Goal: Task Accomplishment & Management: Complete application form

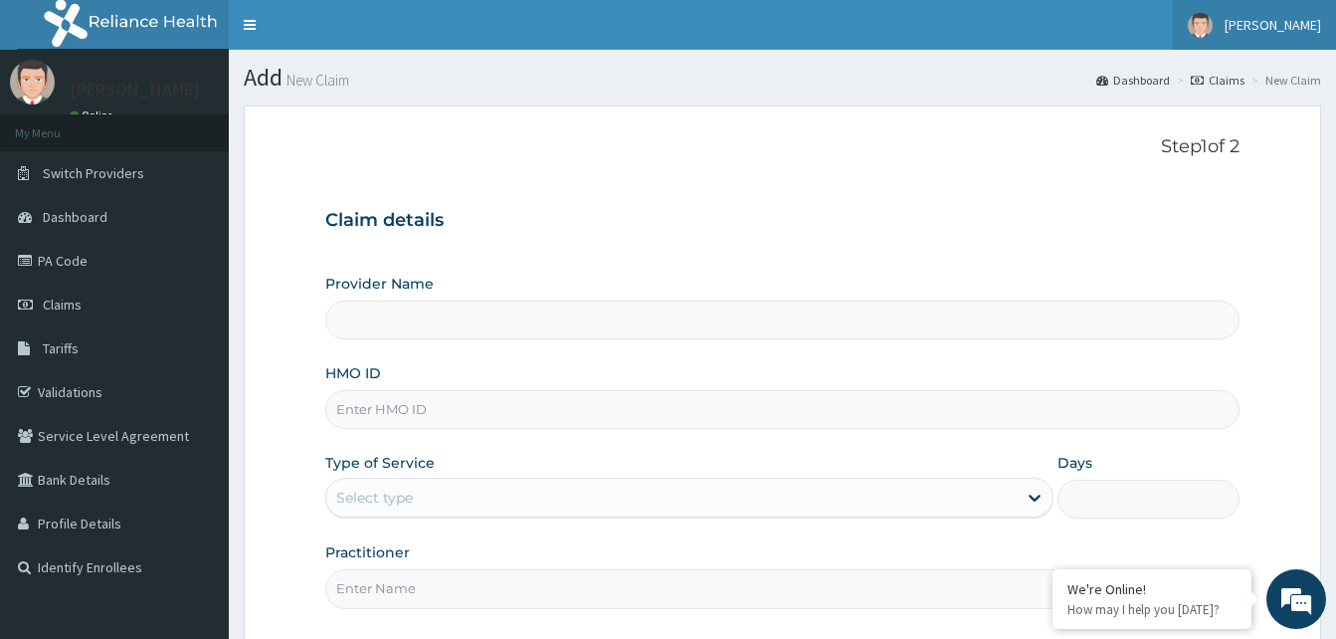
click at [1261, 30] on span "[PERSON_NAME]" at bounding box center [1273, 25] width 96 height 18
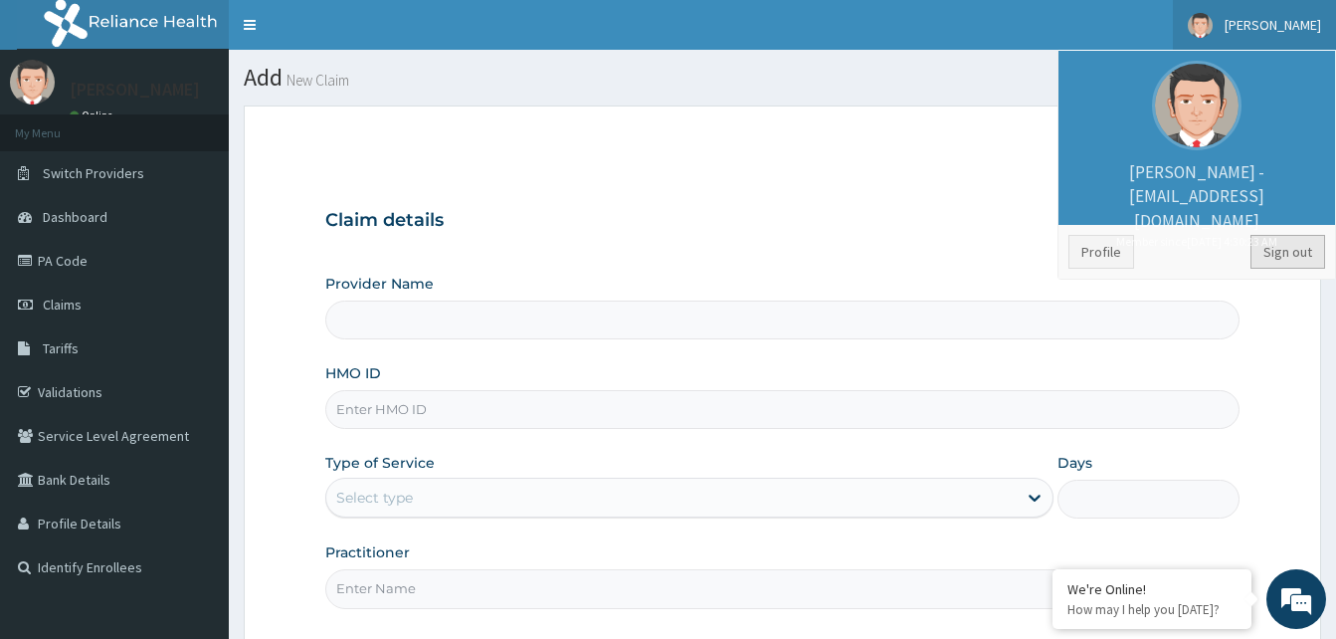
click at [1276, 255] on link "Sign out" at bounding box center [1287, 252] width 75 height 34
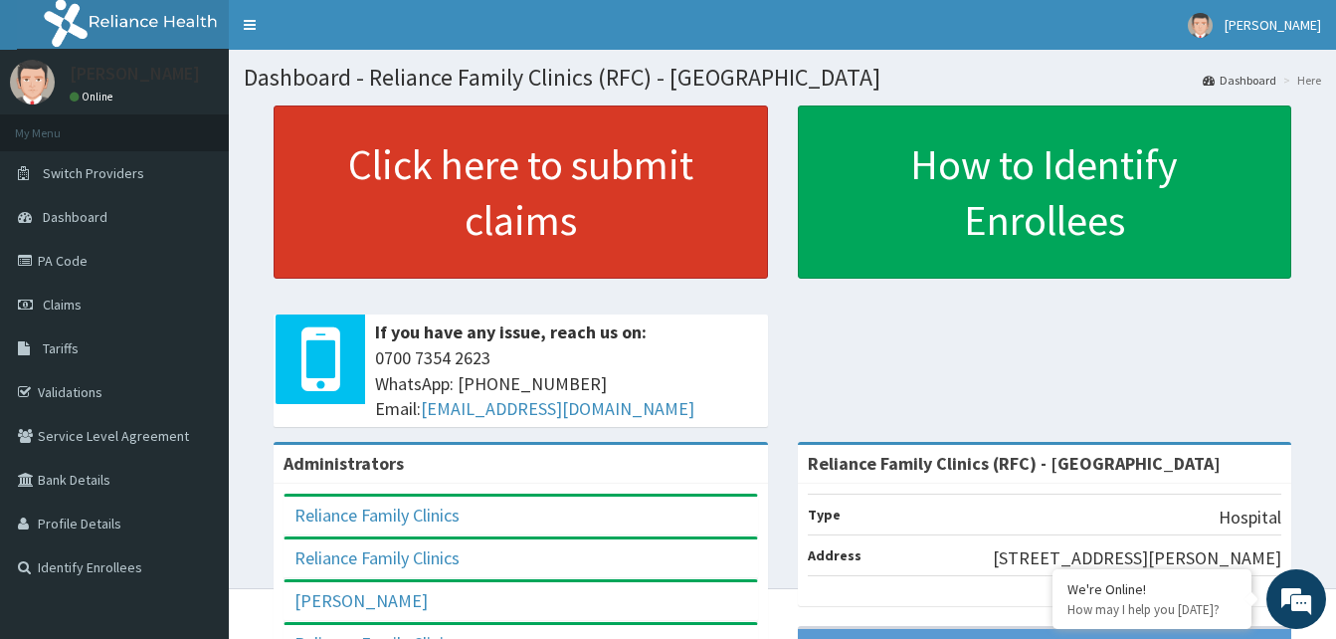
click at [503, 190] on link "Click here to submit claims" at bounding box center [521, 191] width 494 height 173
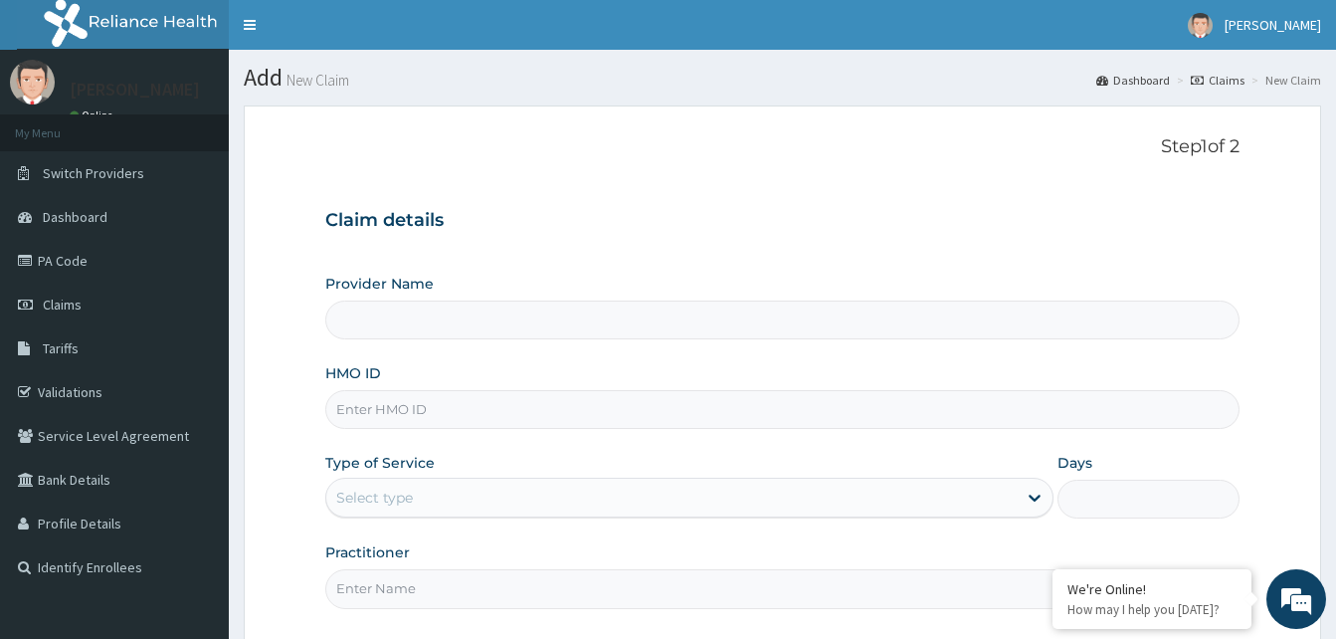
type input "Reliance Family Clinics (RFC) - [GEOGRAPHIC_DATA]"
click at [390, 413] on input "HMO ID" at bounding box center [782, 409] width 914 height 39
paste input "QTT/10085/A"
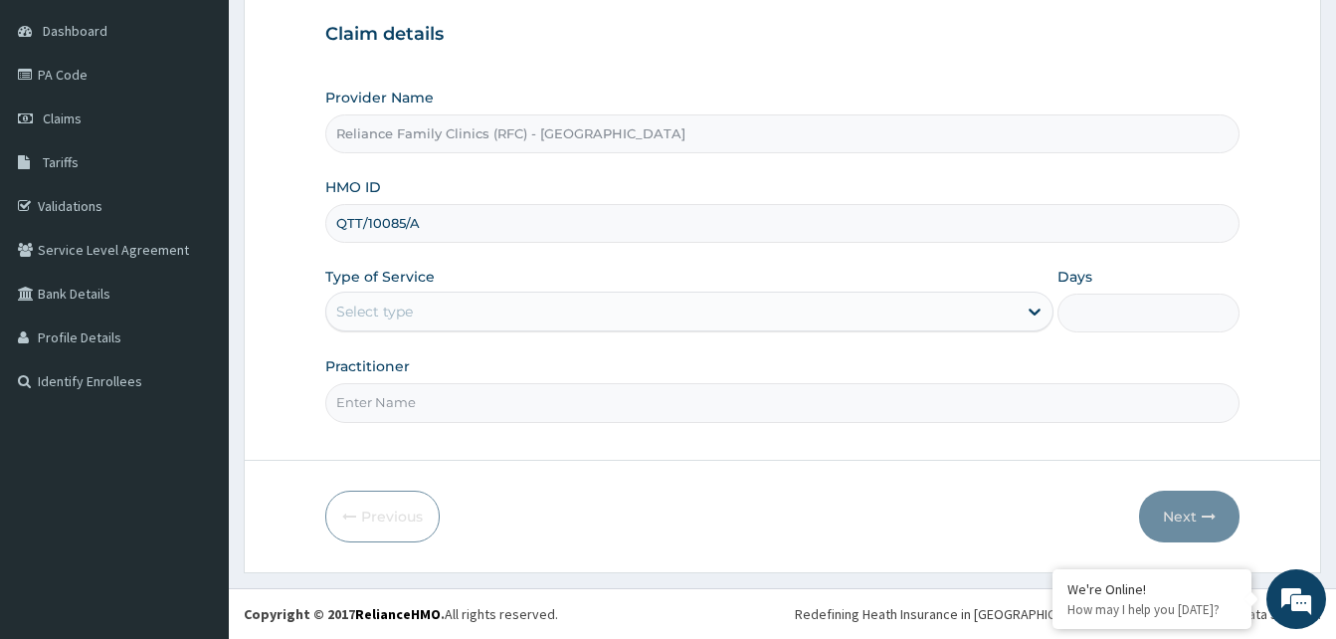
type input "QTT/10085/A"
click at [500, 303] on div "Select type" at bounding box center [671, 311] width 690 height 32
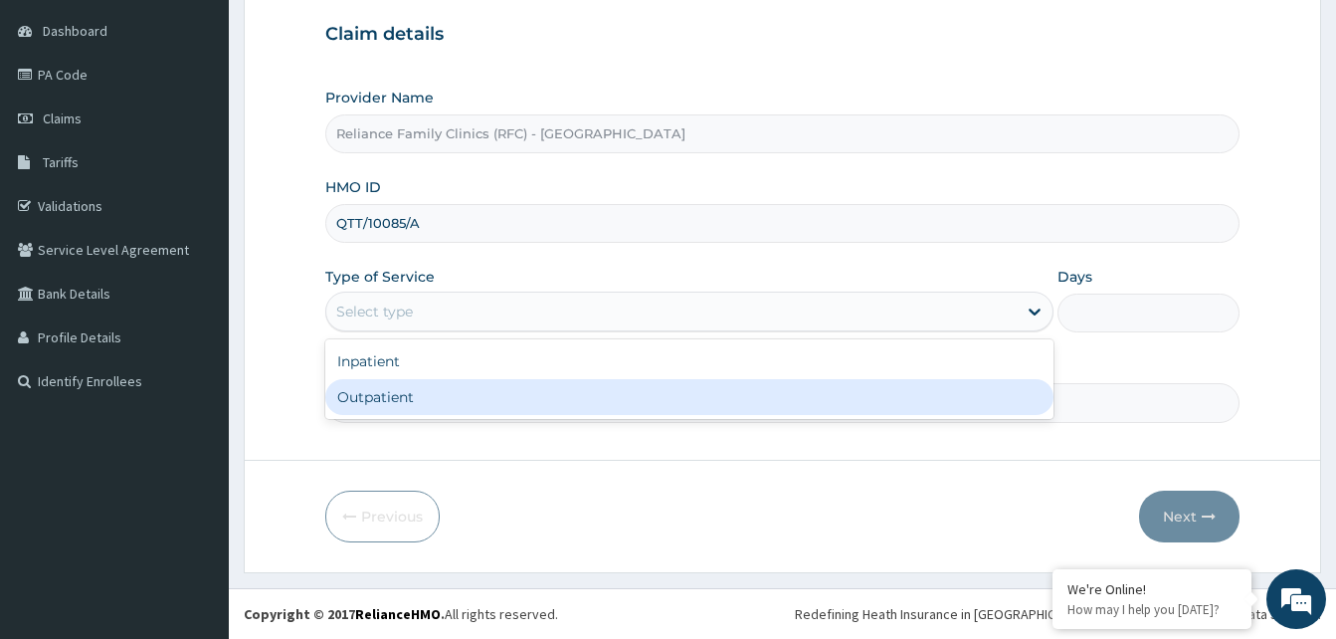
click at [460, 387] on div "Outpatient" at bounding box center [689, 397] width 728 height 36
type input "1"
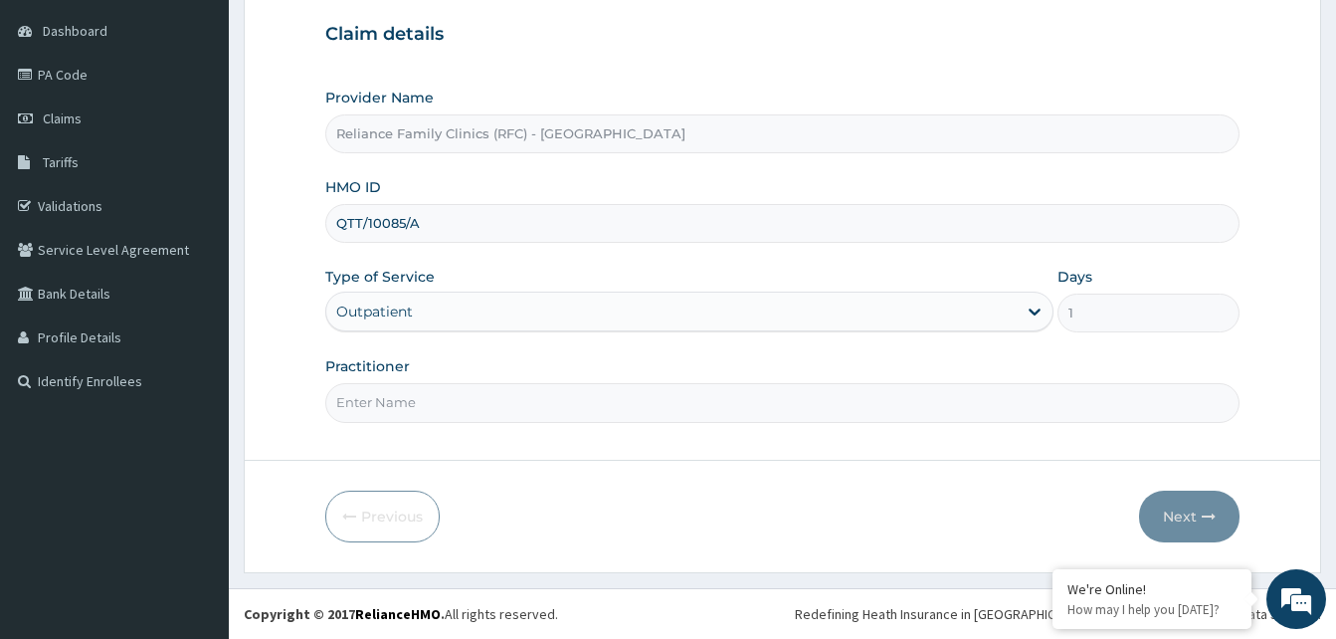
click at [457, 391] on input "Practitioner" at bounding box center [782, 402] width 914 height 39
type input "FARIDAT"
click at [1172, 515] on button "Next" at bounding box center [1189, 516] width 100 height 52
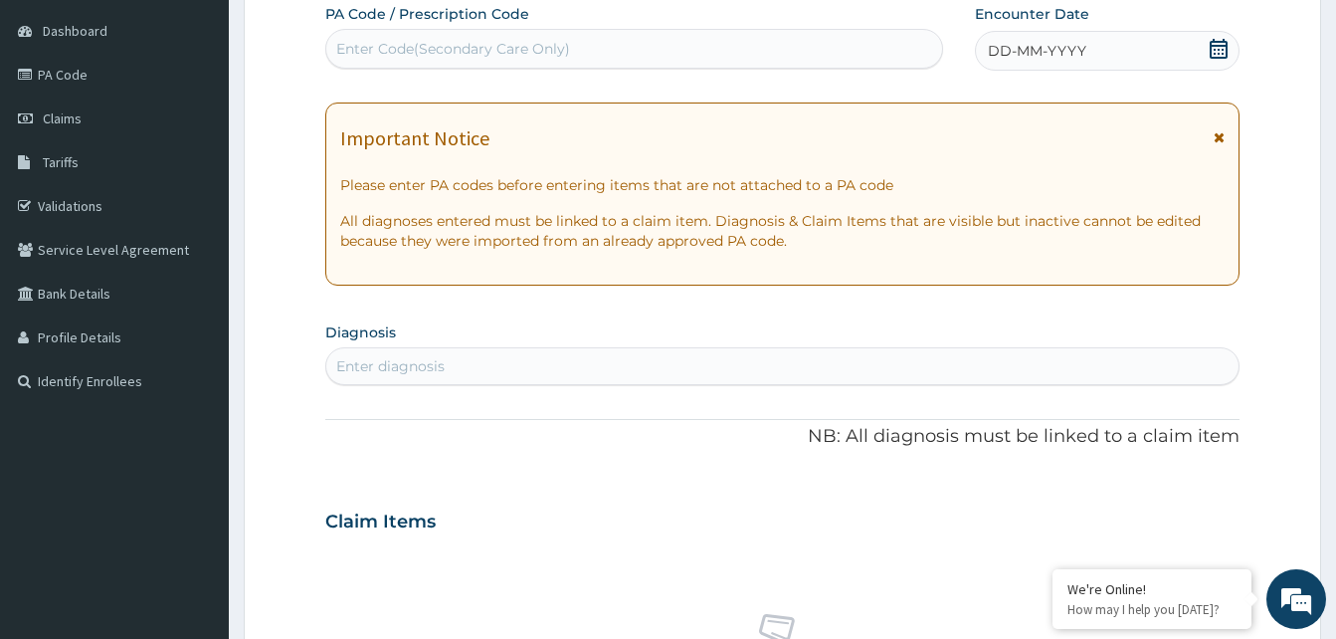
click at [1219, 49] on icon at bounding box center [1219, 49] width 18 height 20
click at [480, 372] on div "Enter diagnosis" at bounding box center [782, 366] width 912 height 32
type input "DEEP WOUN"
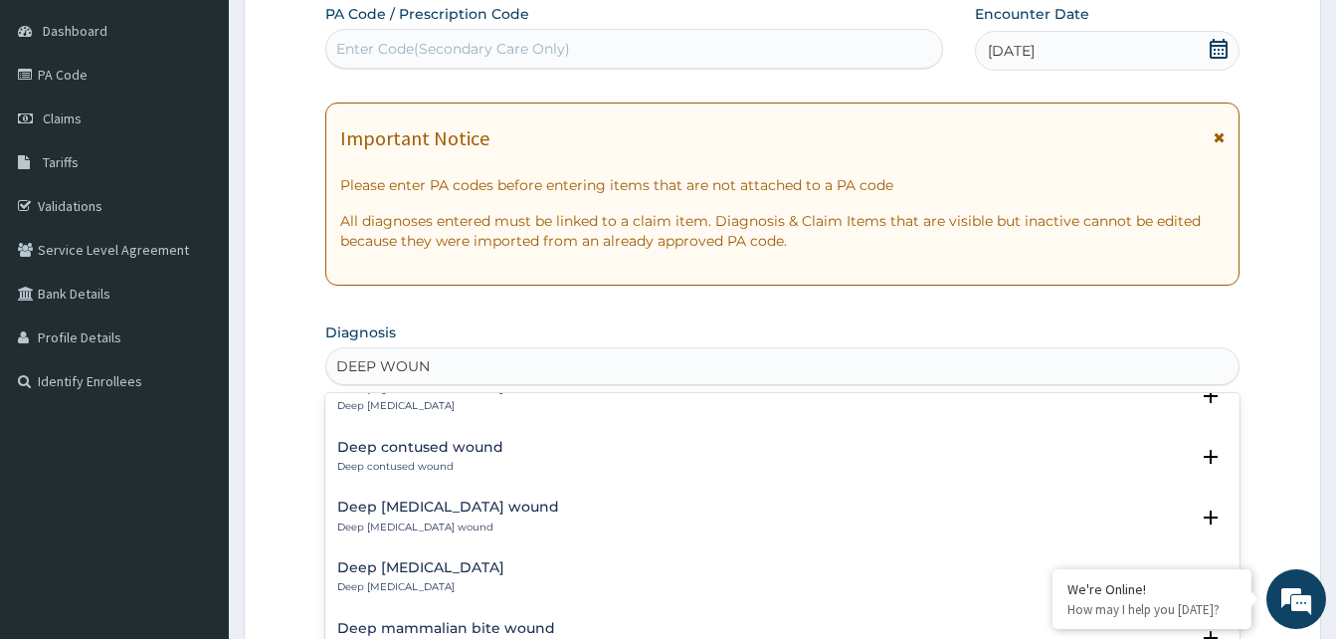
scroll to position [0, 0]
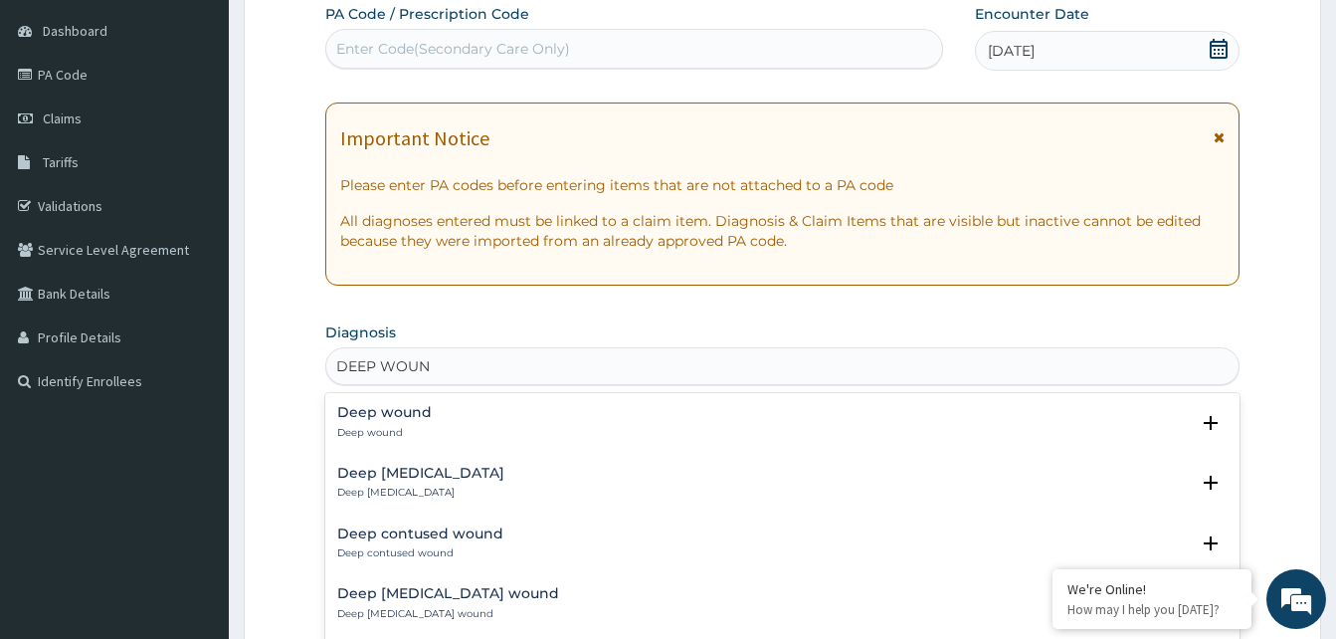
click at [391, 408] on h4 "Deep wound" at bounding box center [384, 412] width 95 height 15
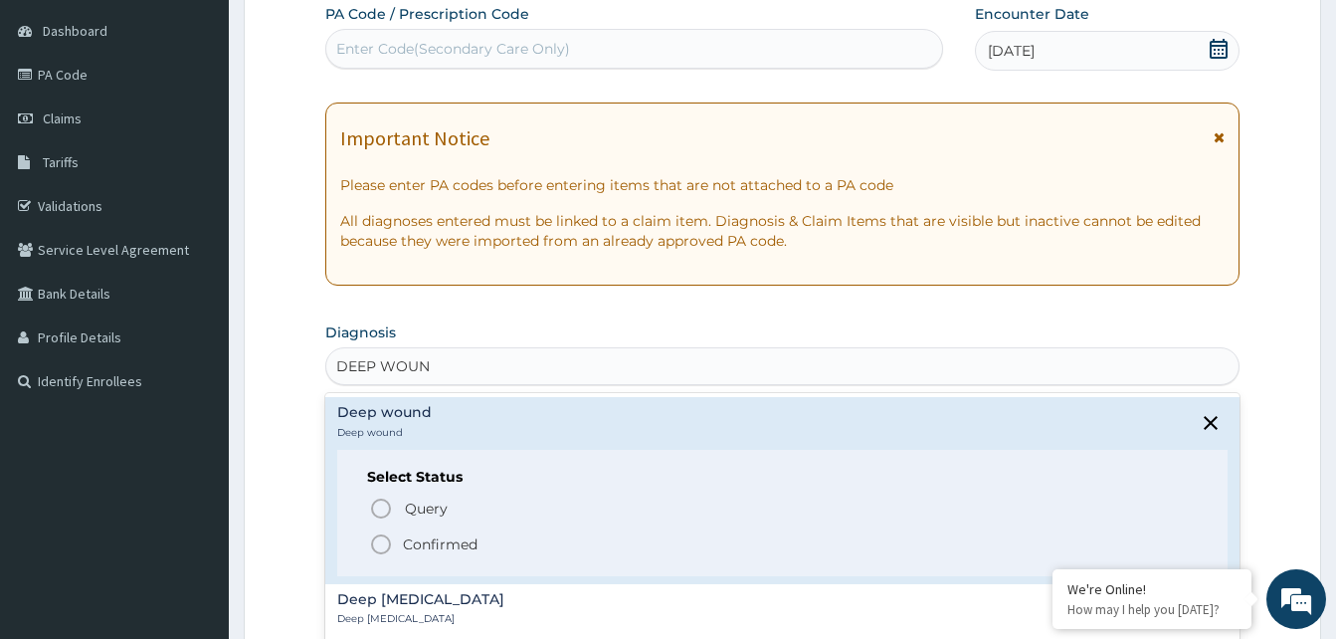
click at [382, 544] on icon "status option filled" at bounding box center [381, 544] width 24 height 24
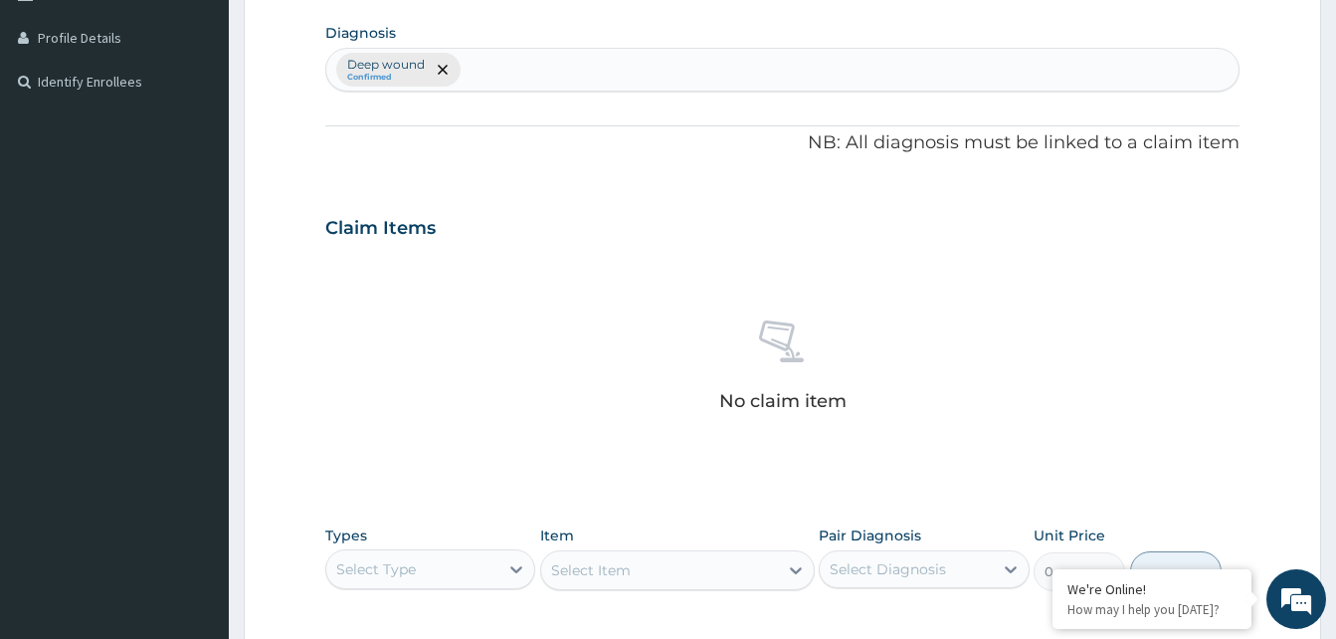
scroll to position [683, 0]
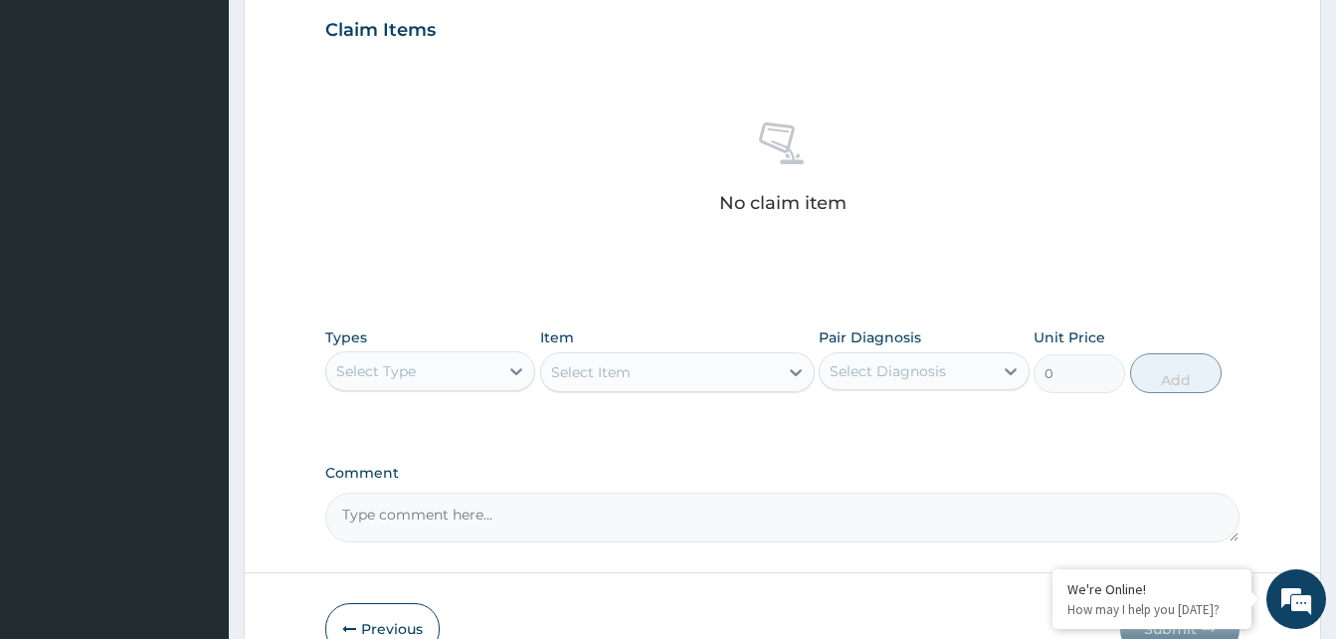
click at [491, 374] on div "Select Type" at bounding box center [412, 371] width 172 height 32
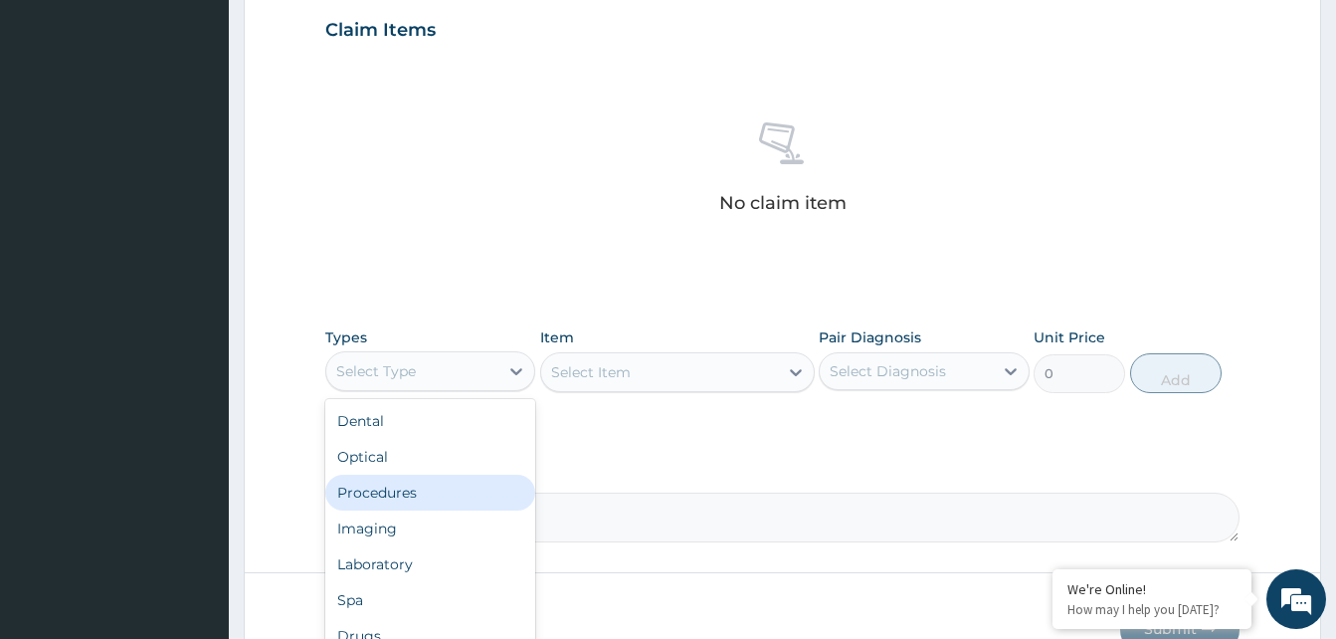
click at [422, 490] on div "Procedures" at bounding box center [430, 493] width 210 height 36
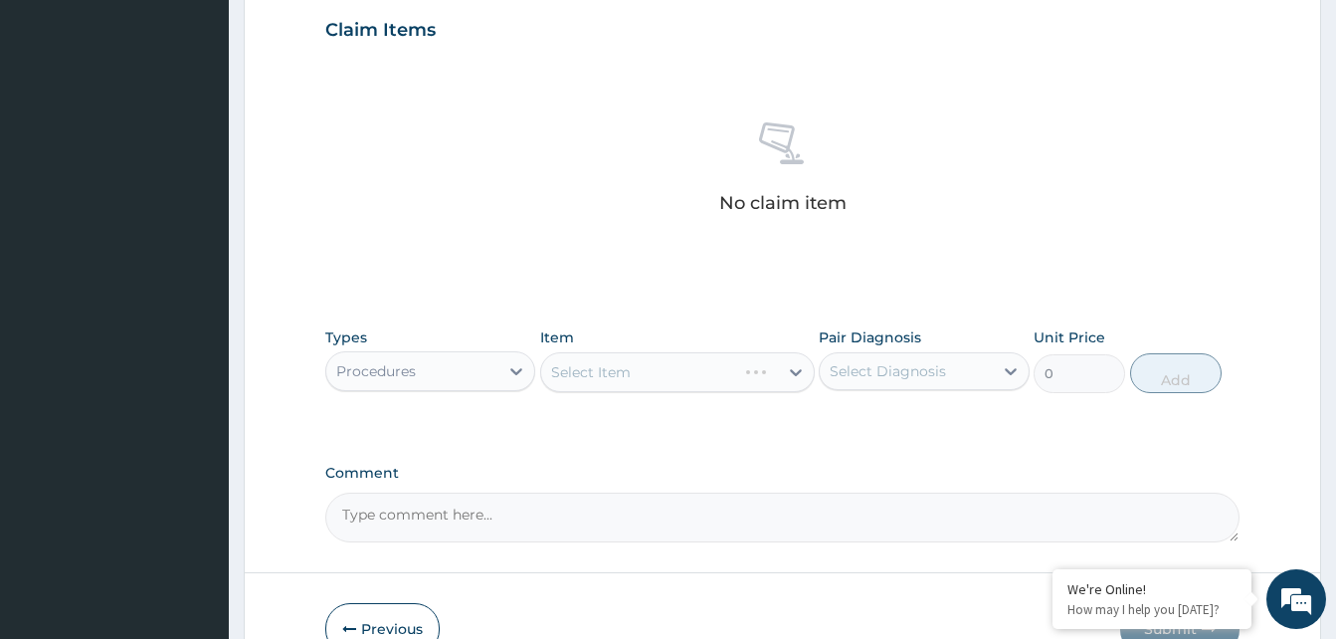
click at [681, 377] on div "Select Item" at bounding box center [677, 372] width 275 height 40
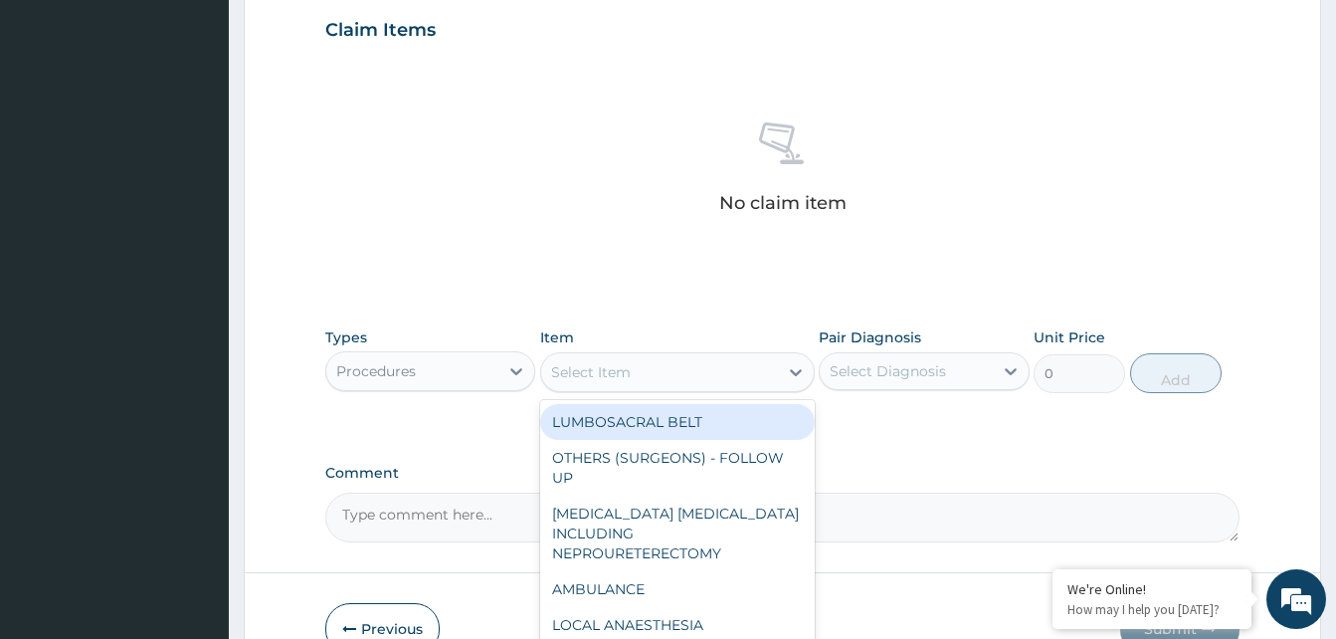
click at [681, 377] on div "Select Item" at bounding box center [659, 372] width 237 height 32
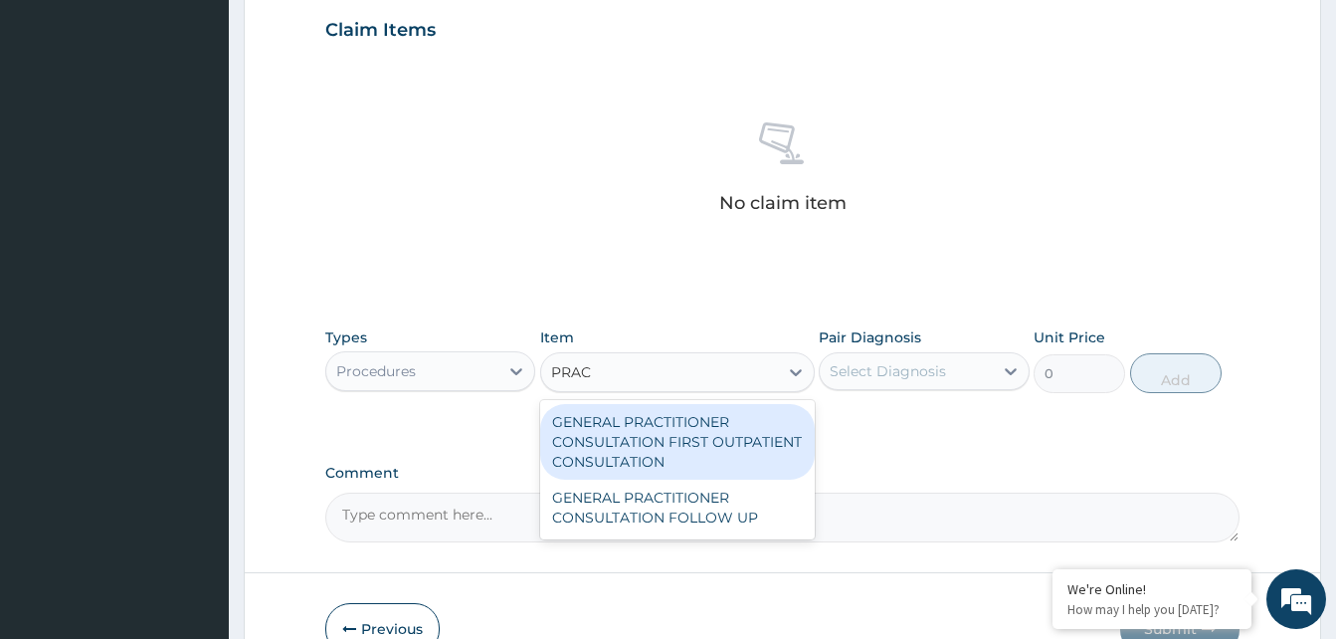
type input "PRACT"
type input "3370.125"
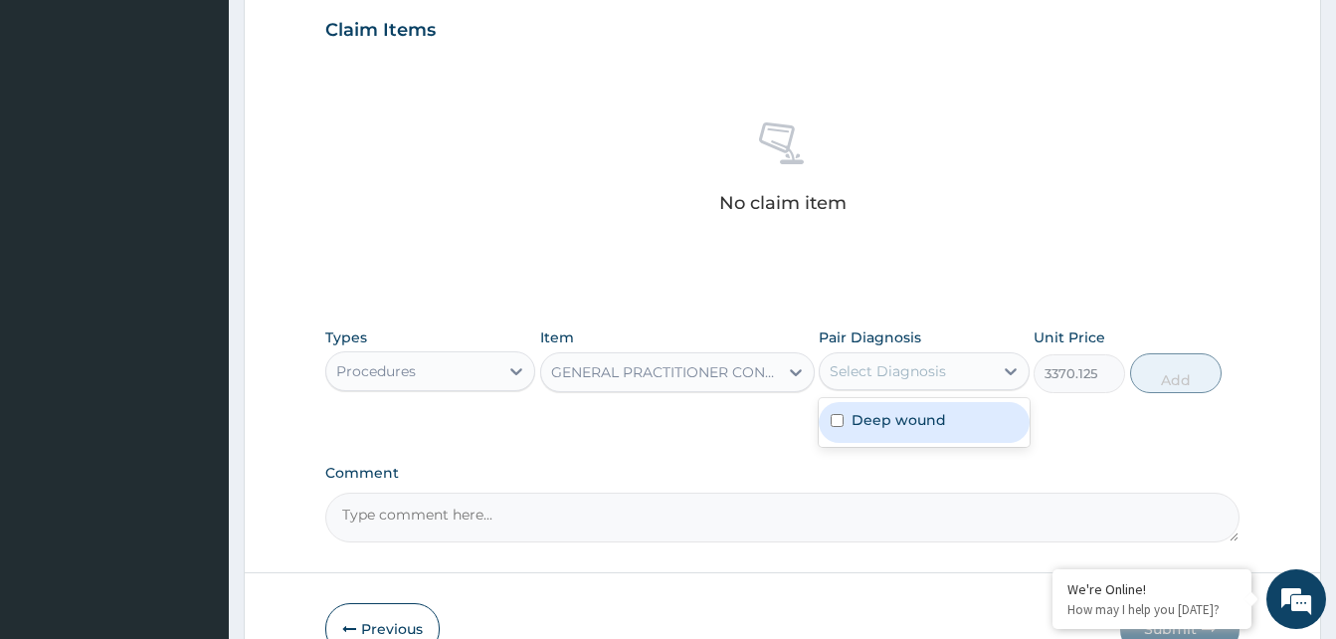
click at [980, 368] on div "Select Diagnosis" at bounding box center [906, 371] width 172 height 32
click at [961, 413] on div "Deep wound" at bounding box center [924, 422] width 210 height 41
checkbox input "true"
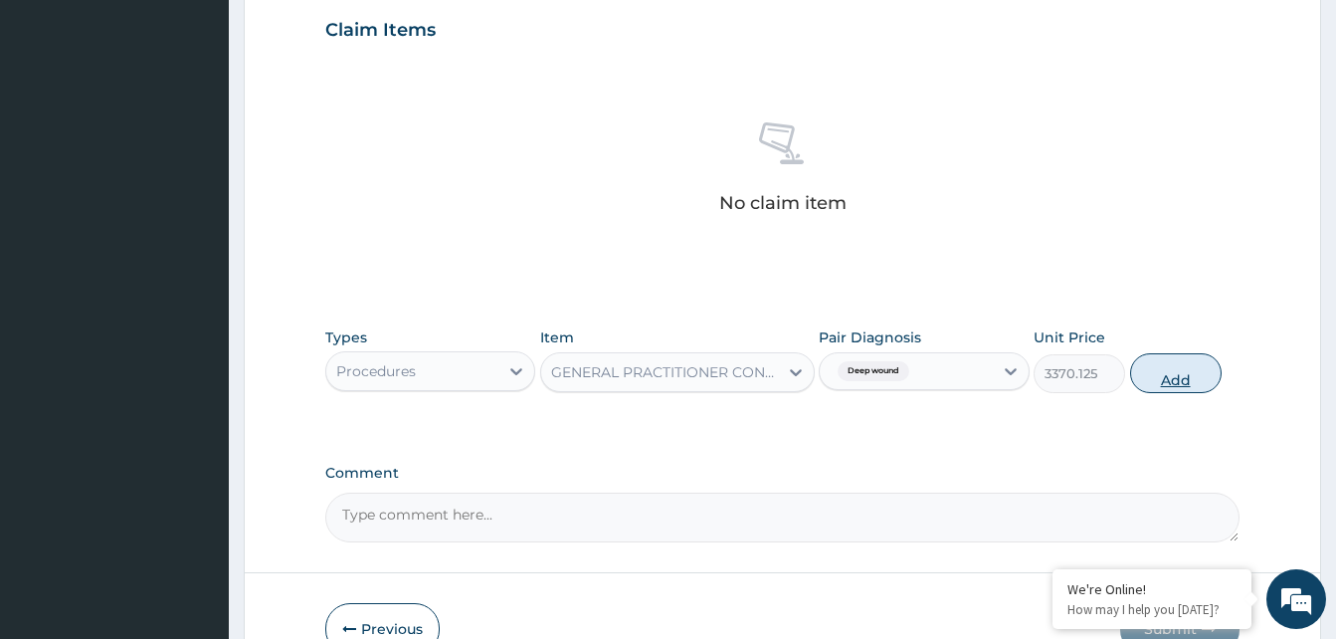
click at [1146, 374] on button "Add" at bounding box center [1176, 373] width 92 height 40
type input "0"
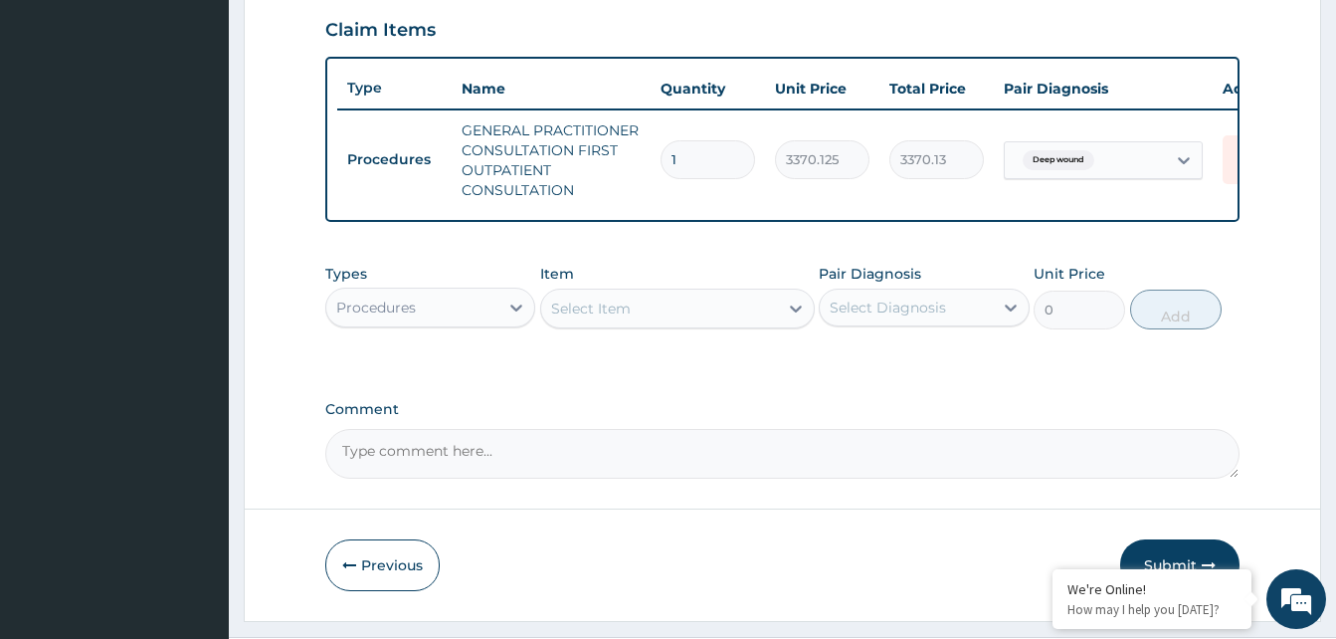
click at [726, 324] on div "Select Item" at bounding box center [659, 308] width 237 height 32
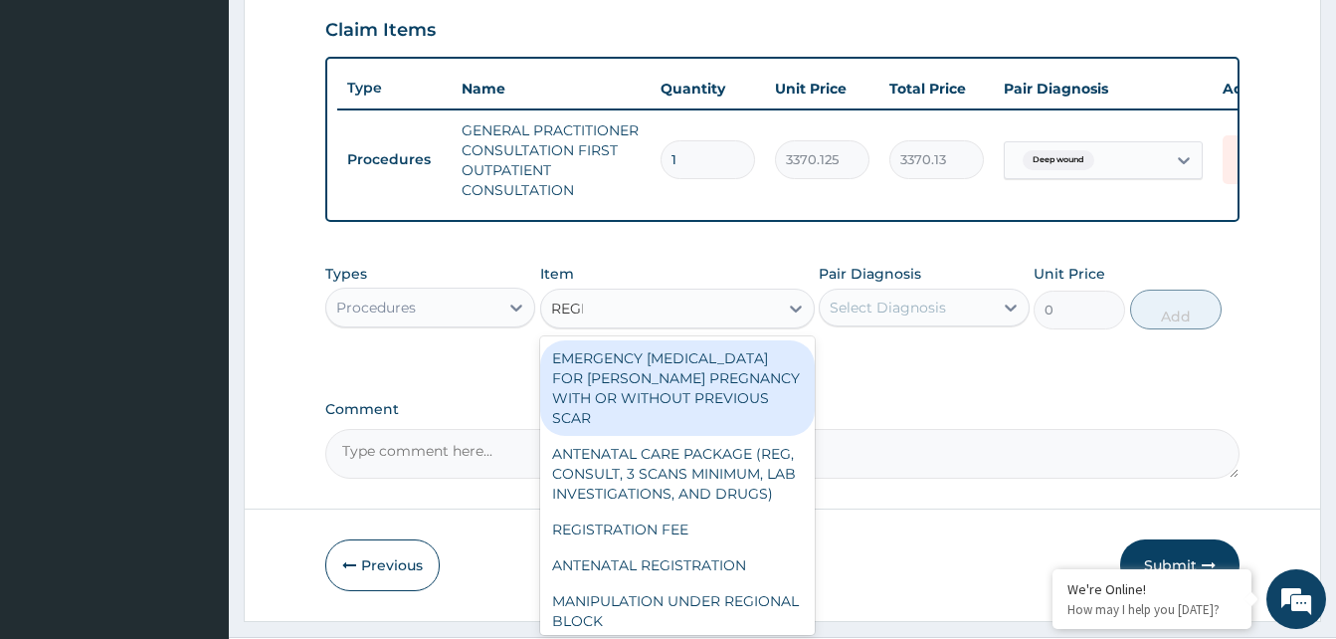
type input "REGIS"
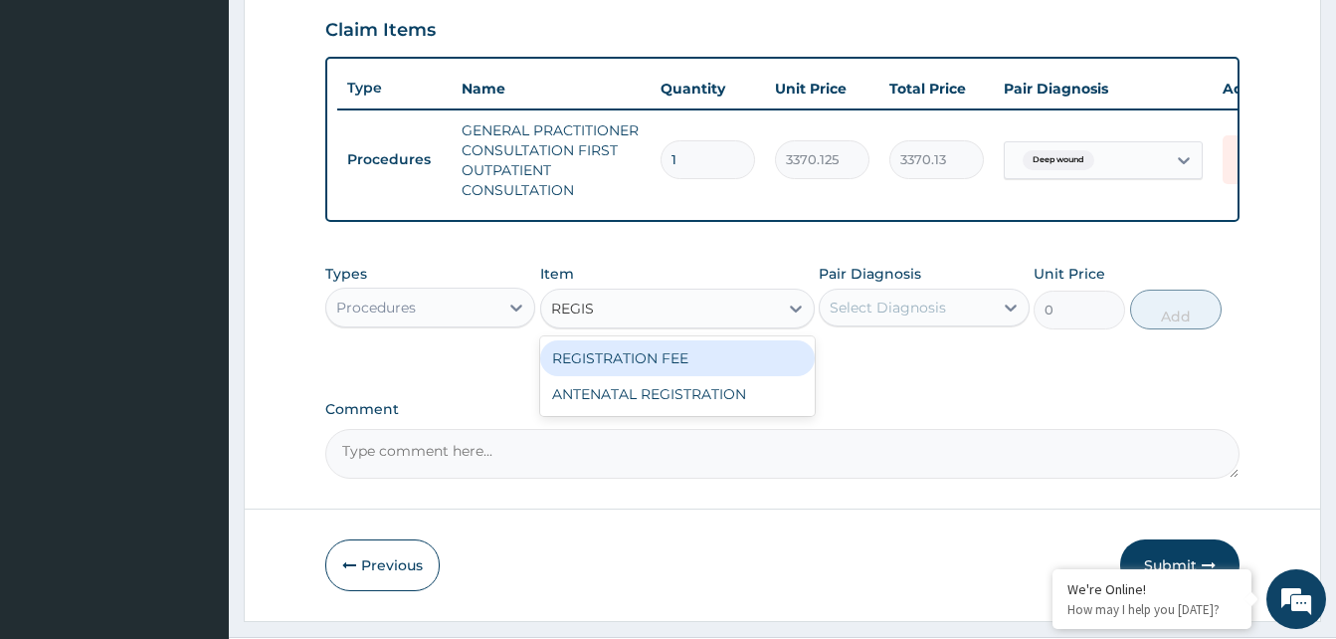
type input "2042.5"
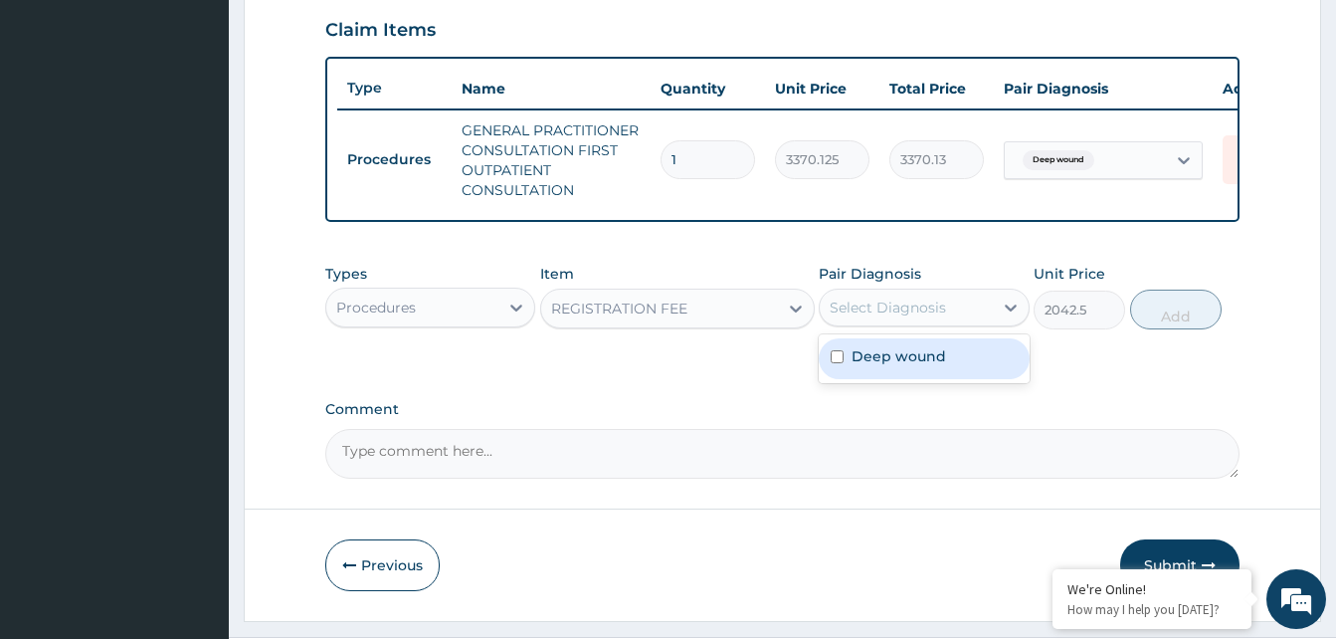
click at [963, 316] on div "Select Diagnosis" at bounding box center [906, 307] width 172 height 32
checkbox input "true"
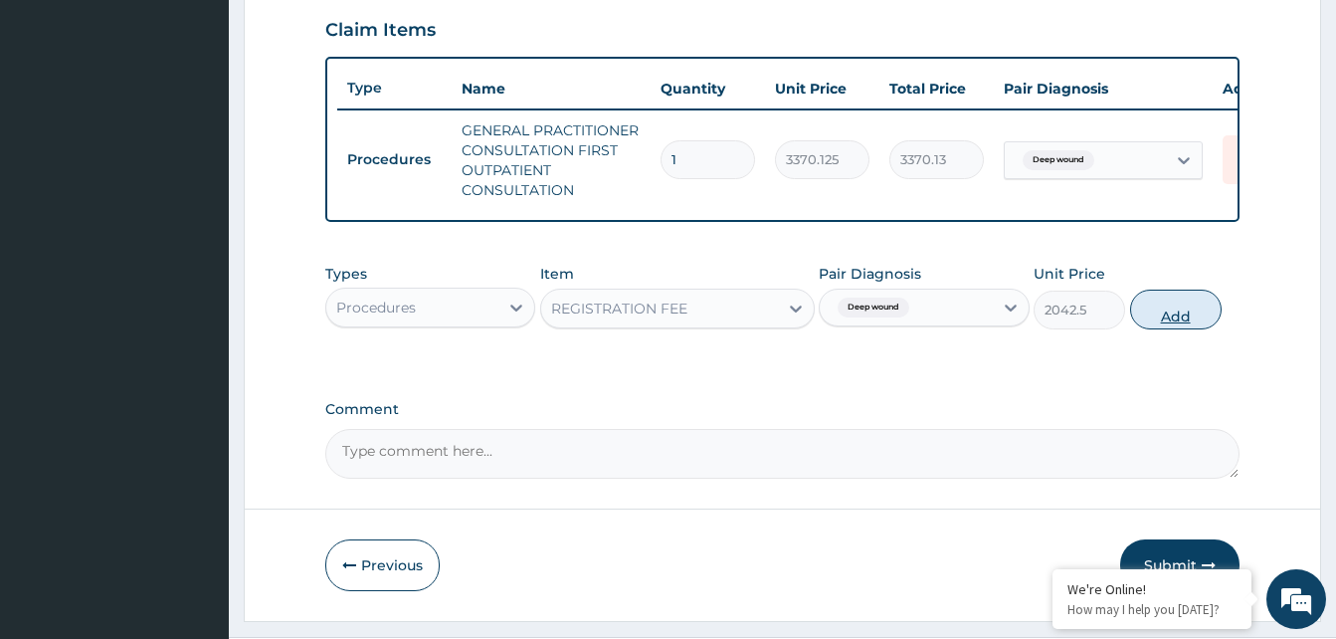
click at [1204, 319] on button "Add" at bounding box center [1176, 309] width 92 height 40
type input "0"
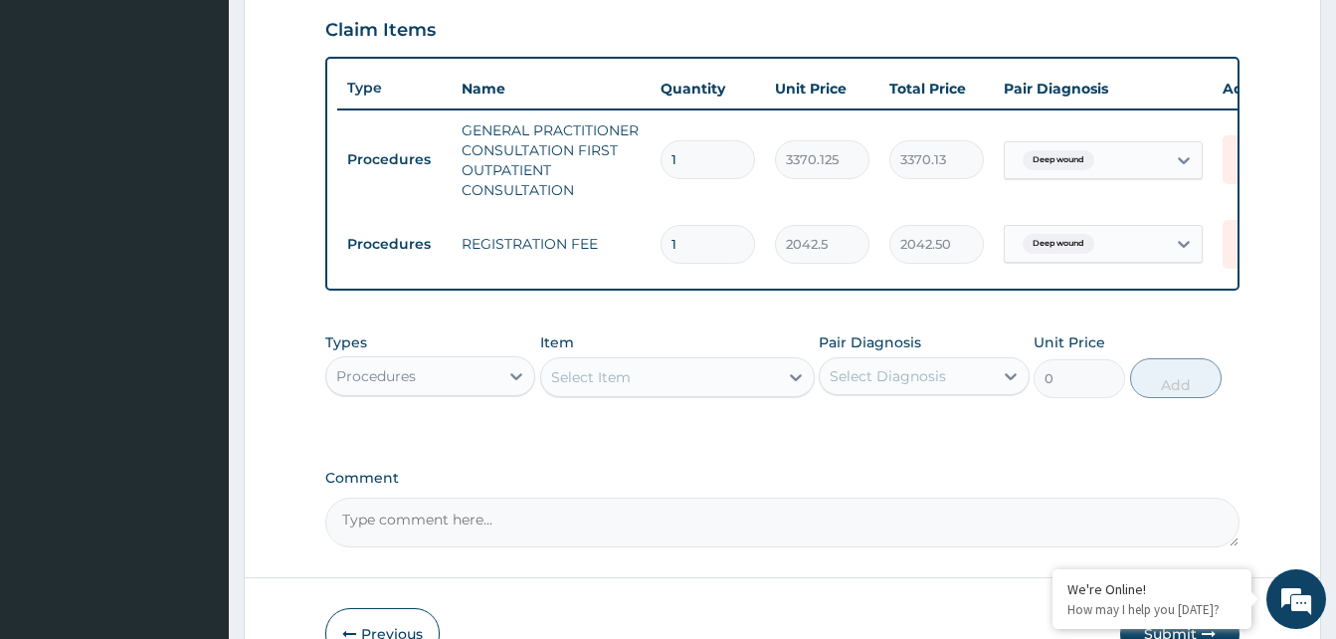
click at [745, 389] on div "Select Item" at bounding box center [659, 377] width 237 height 32
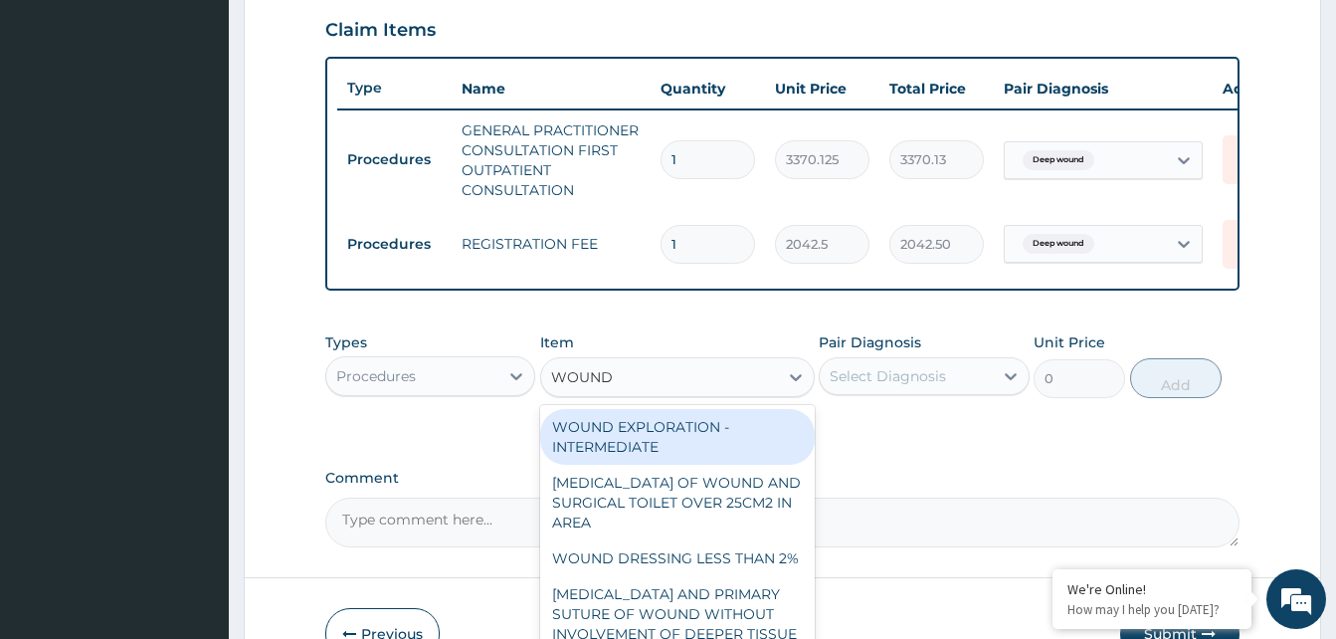
type input "WOUND D"
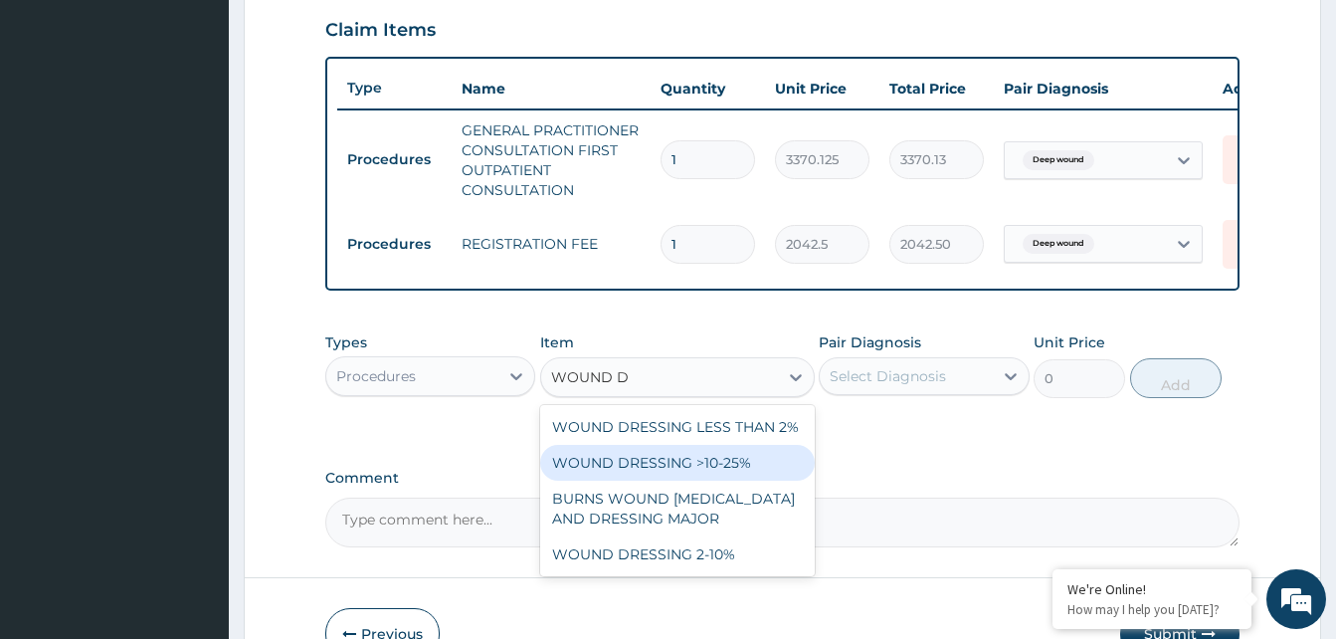
click at [754, 480] on div "WOUND DRESSING >10-25%" at bounding box center [677, 463] width 275 height 36
type input "5106.25"
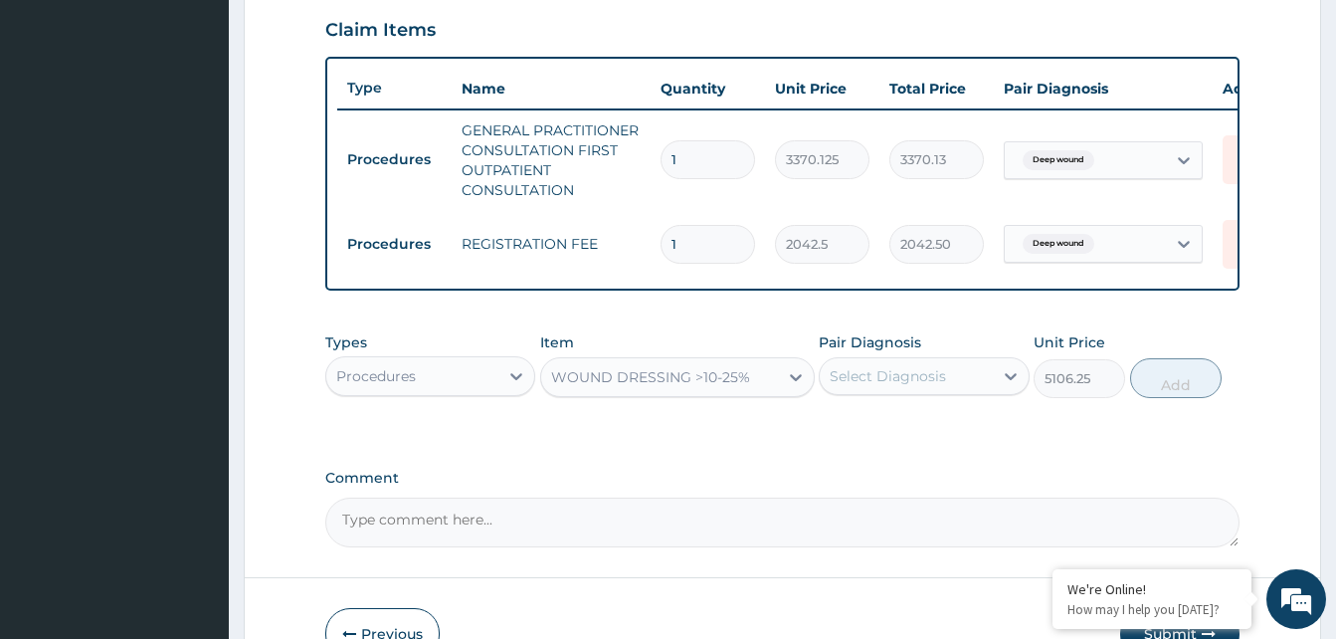
drag, startPoint x: 938, startPoint y: 411, endPoint x: 958, endPoint y: 465, distance: 57.3
click at [942, 408] on div "Types Procedures Item WOUND DRESSING >10-25% Pair Diagnosis Select Diagnosis Un…" at bounding box center [782, 365] width 914 height 86
click at [971, 392] on div "Select Diagnosis" at bounding box center [906, 376] width 172 height 32
click at [960, 448] on div "Deep wound" at bounding box center [924, 427] width 210 height 41
checkbox input "true"
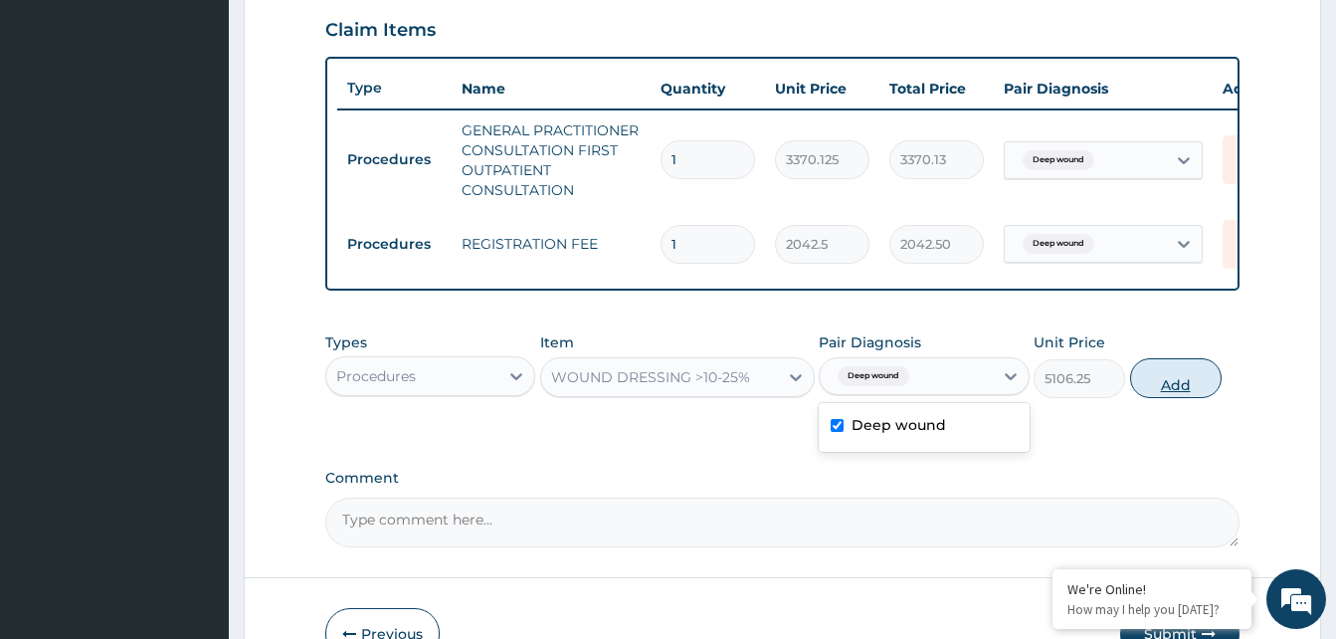
click at [1184, 398] on button "Add" at bounding box center [1176, 378] width 92 height 40
type input "0"
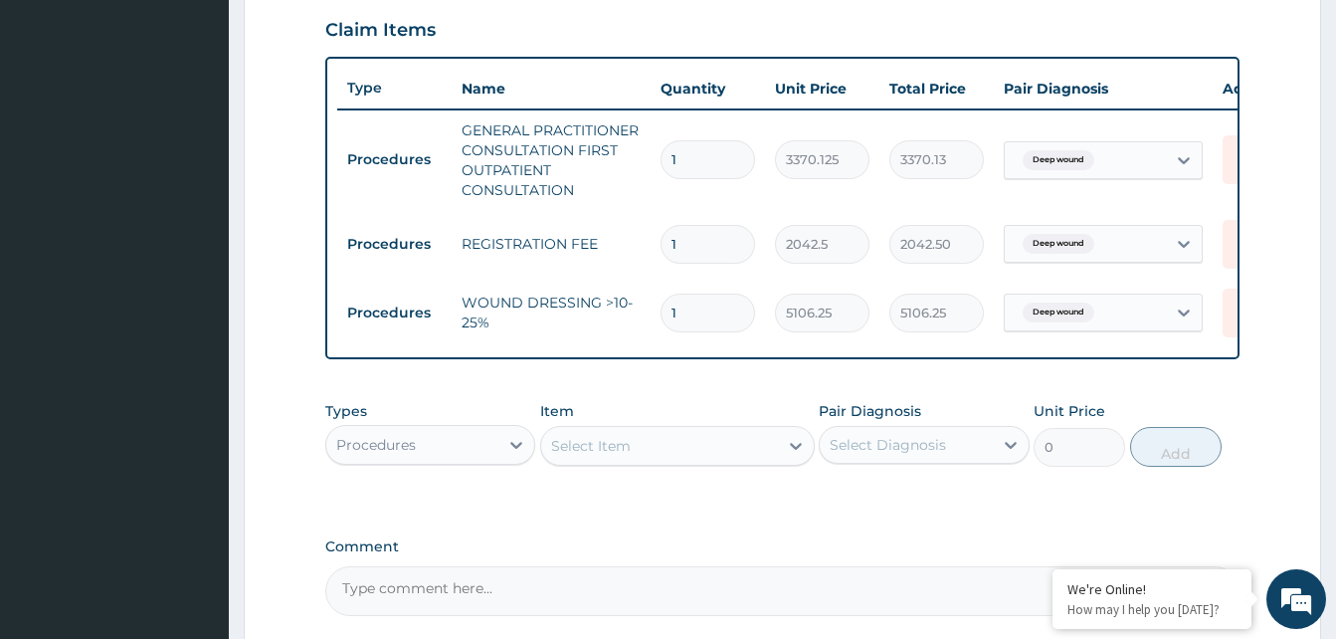
scroll to position [882, 0]
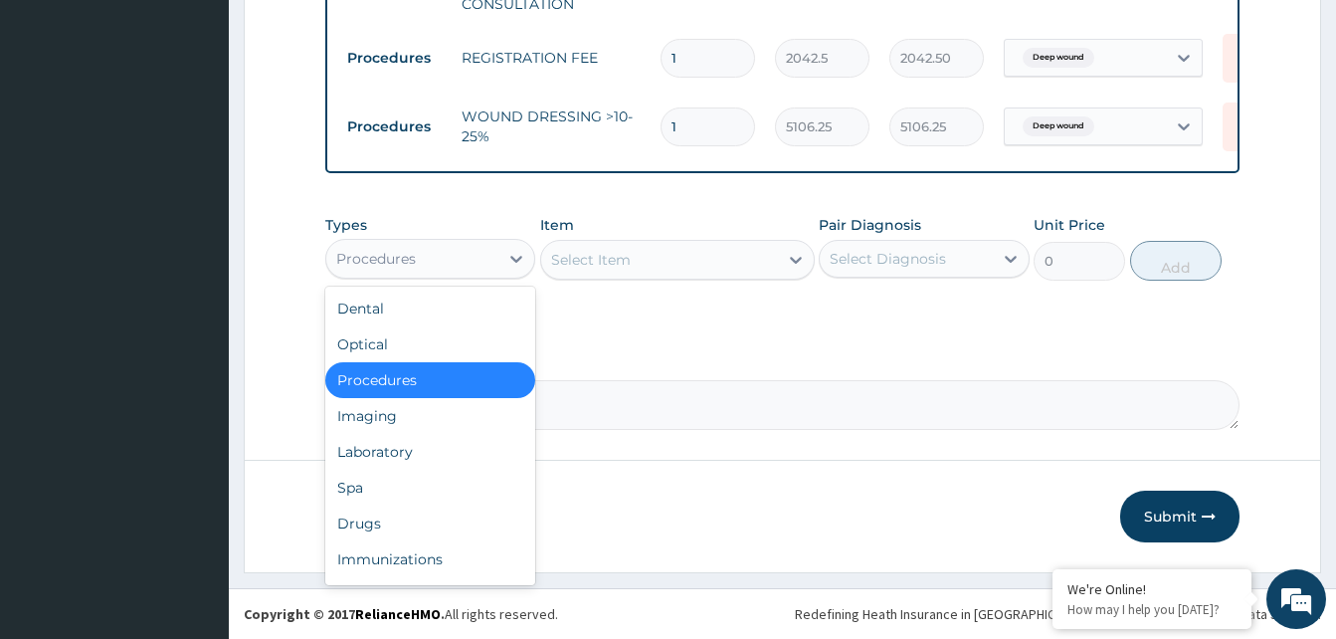
click at [477, 260] on div "Procedures" at bounding box center [412, 259] width 172 height 32
click at [381, 515] on div "Drugs" at bounding box center [430, 523] width 210 height 36
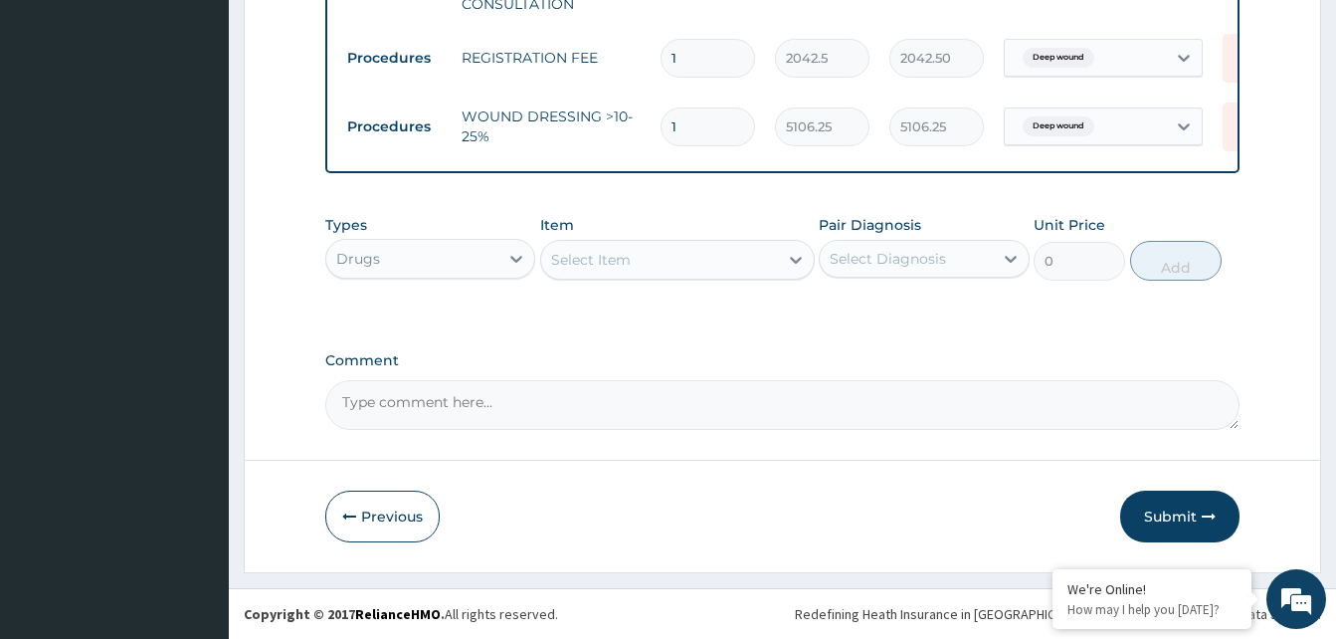
click at [724, 270] on div "Select Item" at bounding box center [659, 260] width 237 height 32
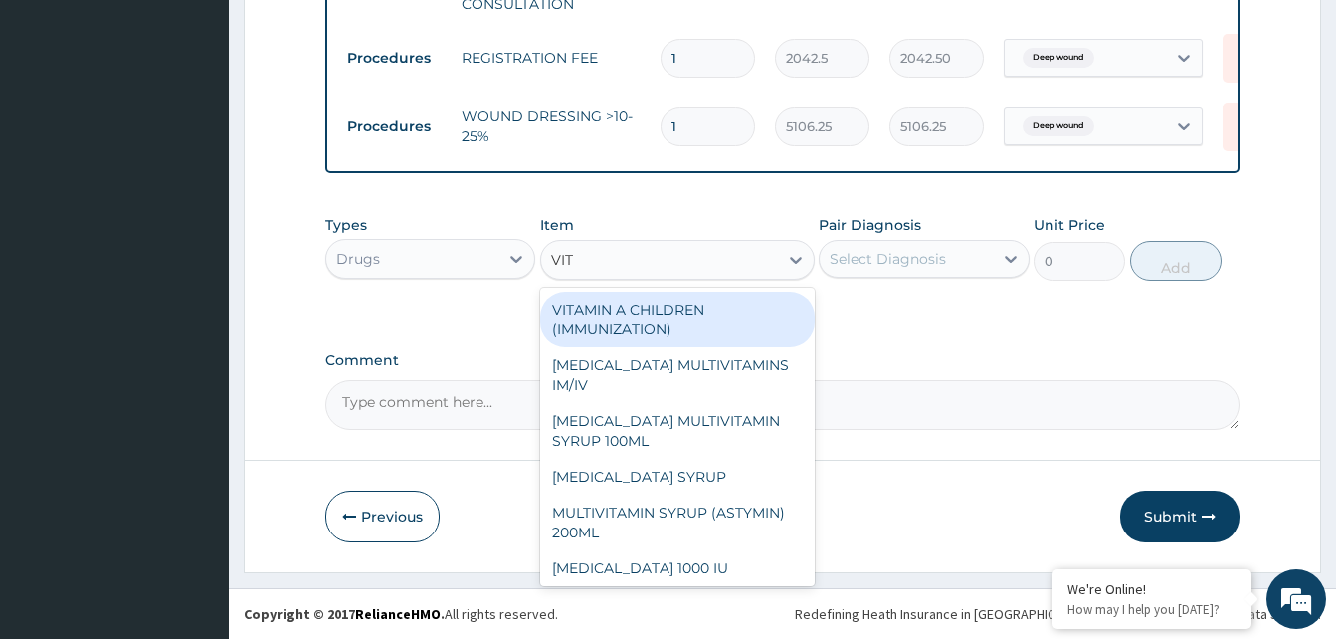
type input "VITA"
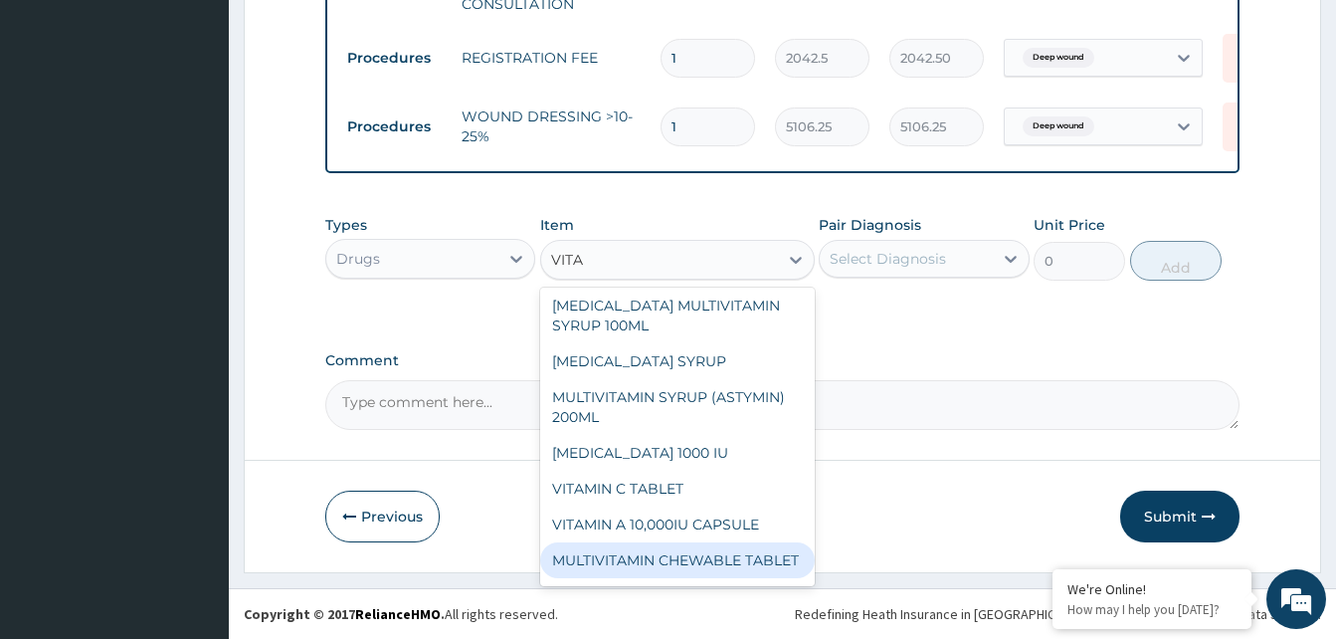
scroll to position [199, 0]
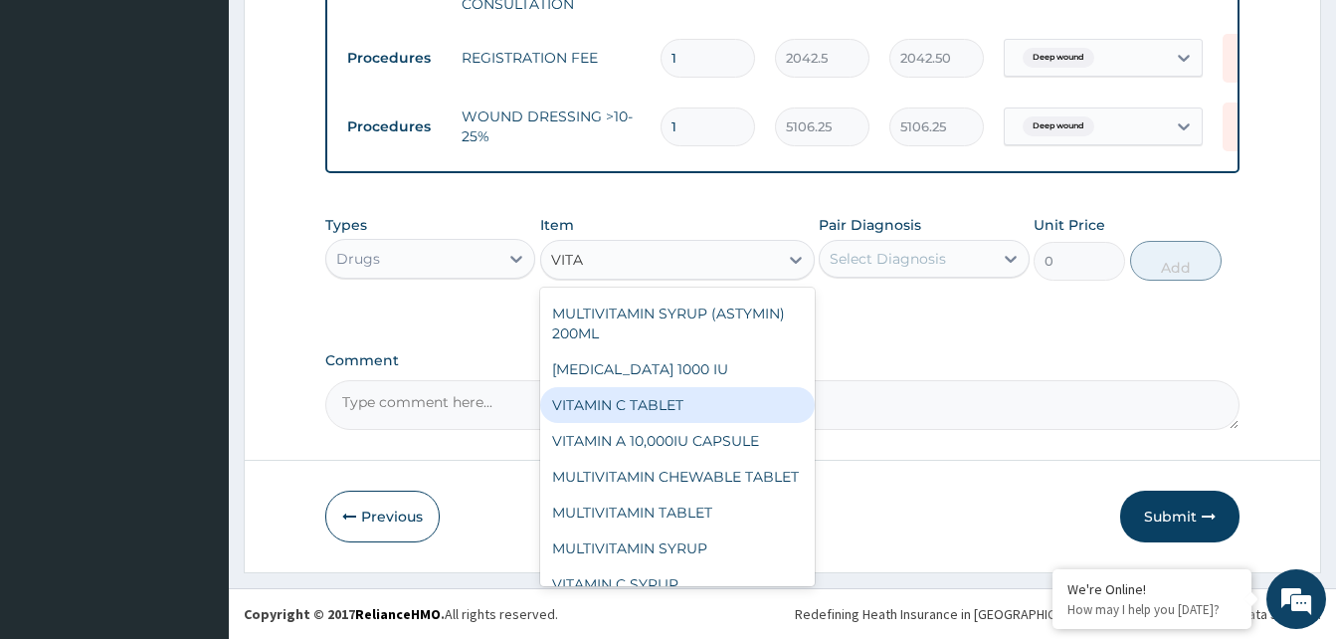
click at [696, 423] on div "VITAMIN C TABLET" at bounding box center [677, 405] width 275 height 36
type input "20"
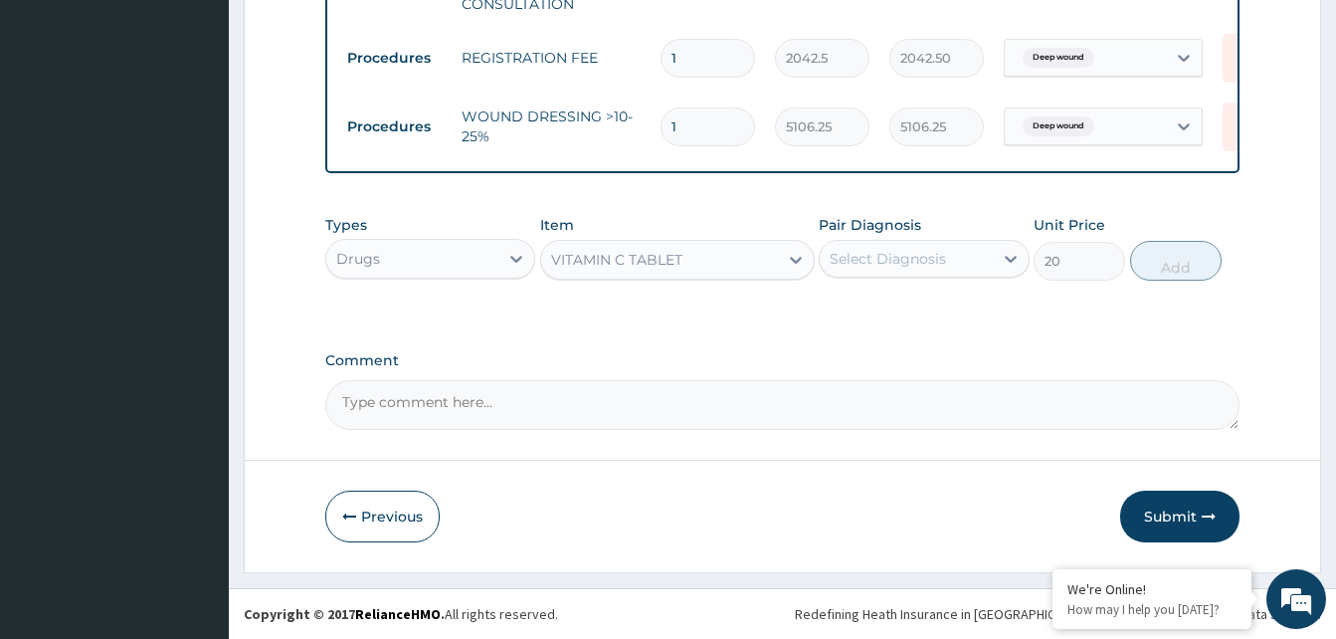
click at [924, 257] on div "Select Diagnosis" at bounding box center [888, 259] width 116 height 20
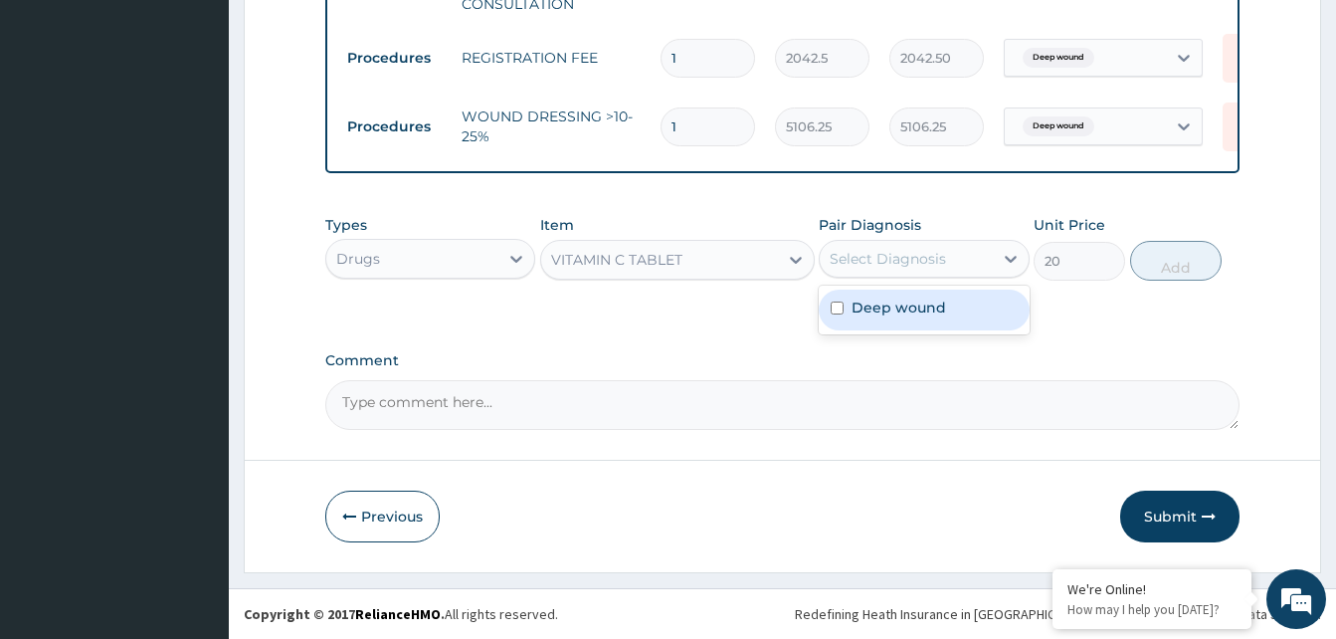
click at [918, 308] on label "Deep wound" at bounding box center [899, 307] width 95 height 20
checkbox input "true"
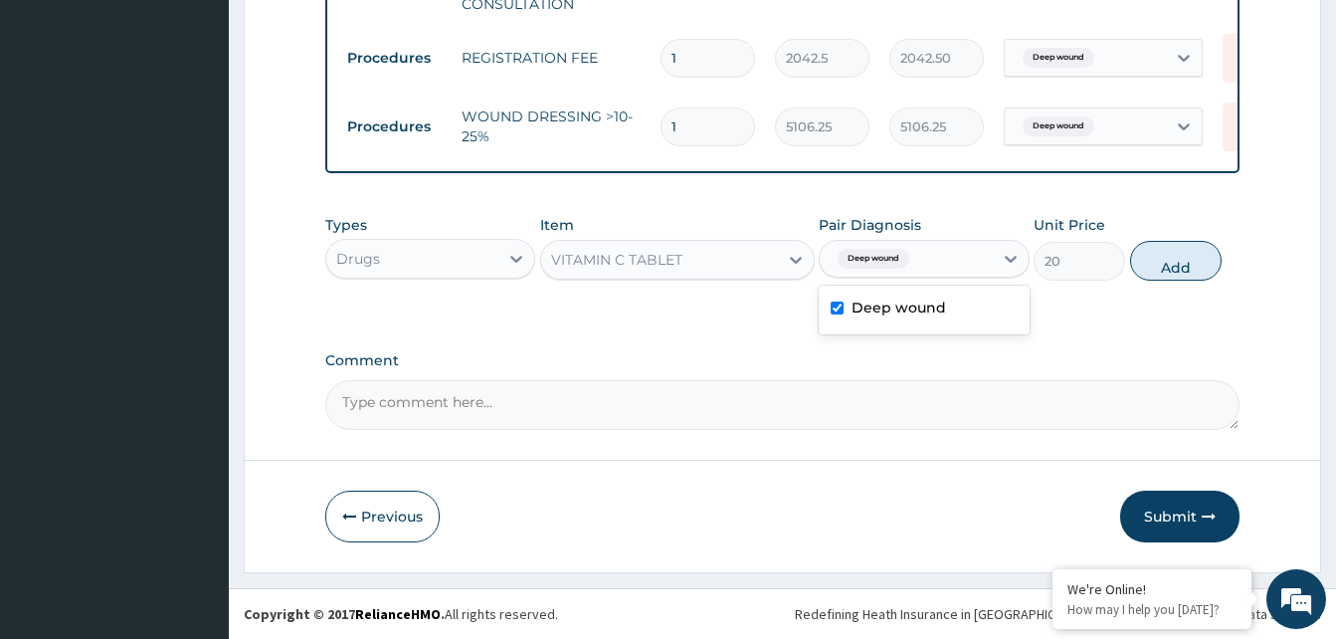
drag, startPoint x: 1166, startPoint y: 277, endPoint x: 1155, endPoint y: 284, distance: 13.0
click at [1167, 276] on button "Add" at bounding box center [1176, 261] width 92 height 40
type input "0"
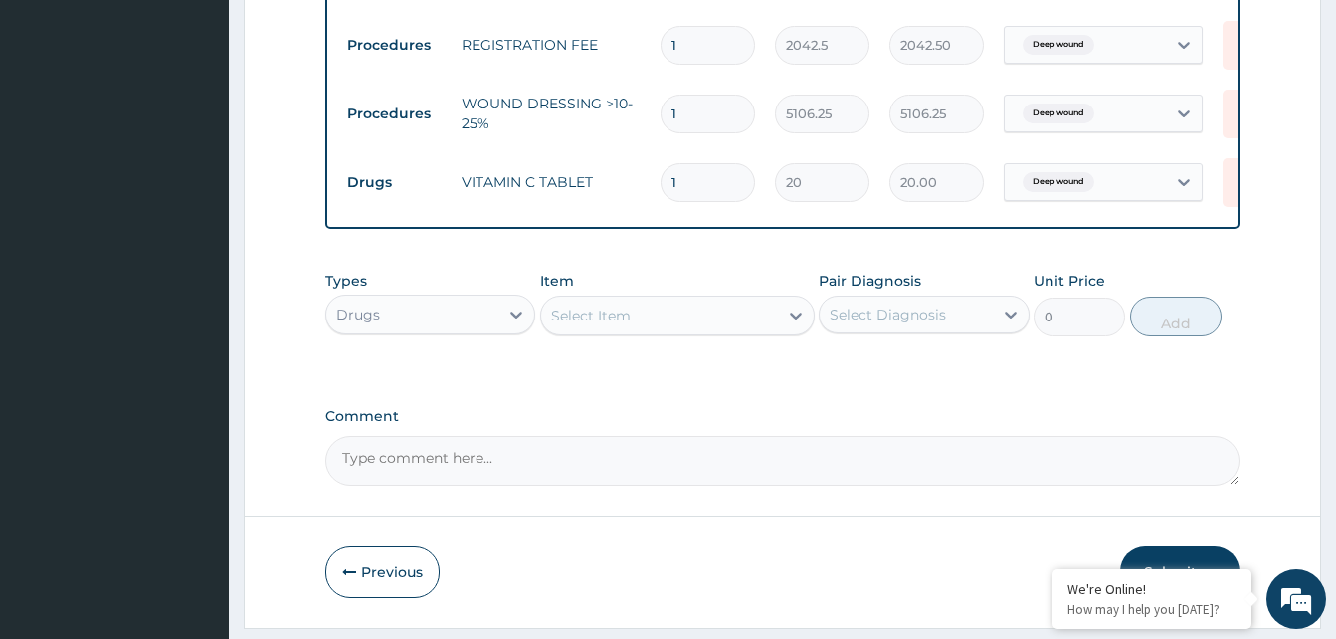
type input "0.00"
type input "3"
type input "60.00"
type input "30"
type input "600.00"
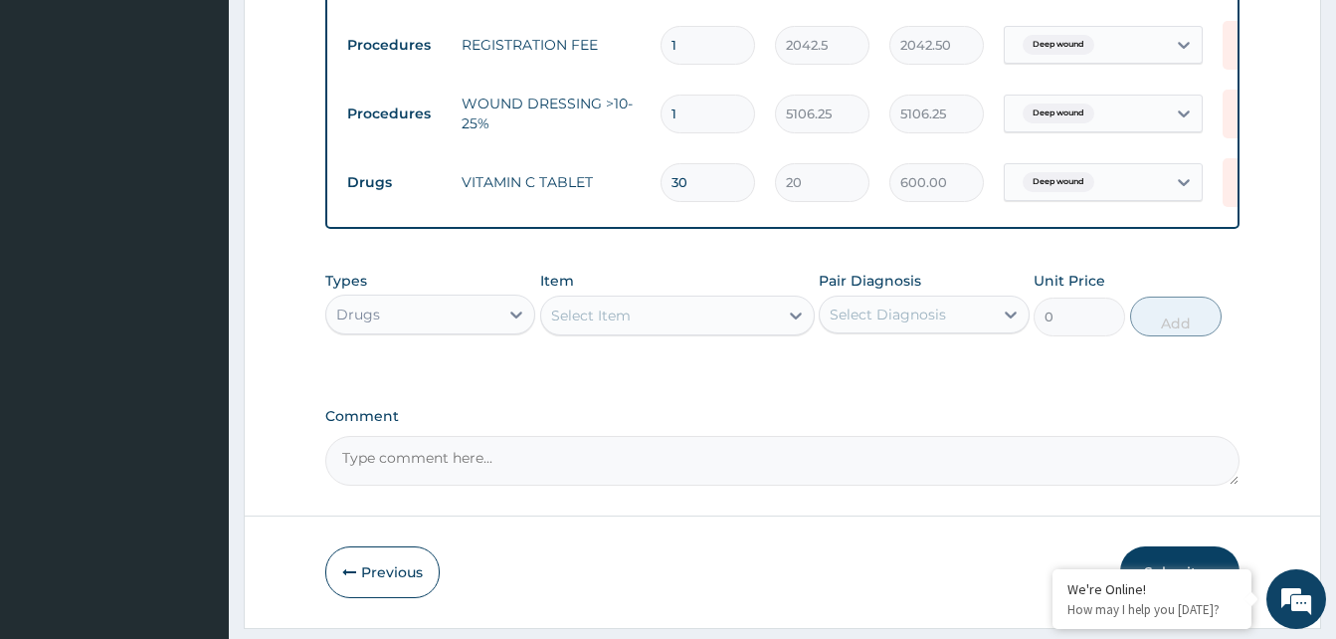
type input "30"
click at [712, 331] on div "Select Item" at bounding box center [659, 315] width 237 height 32
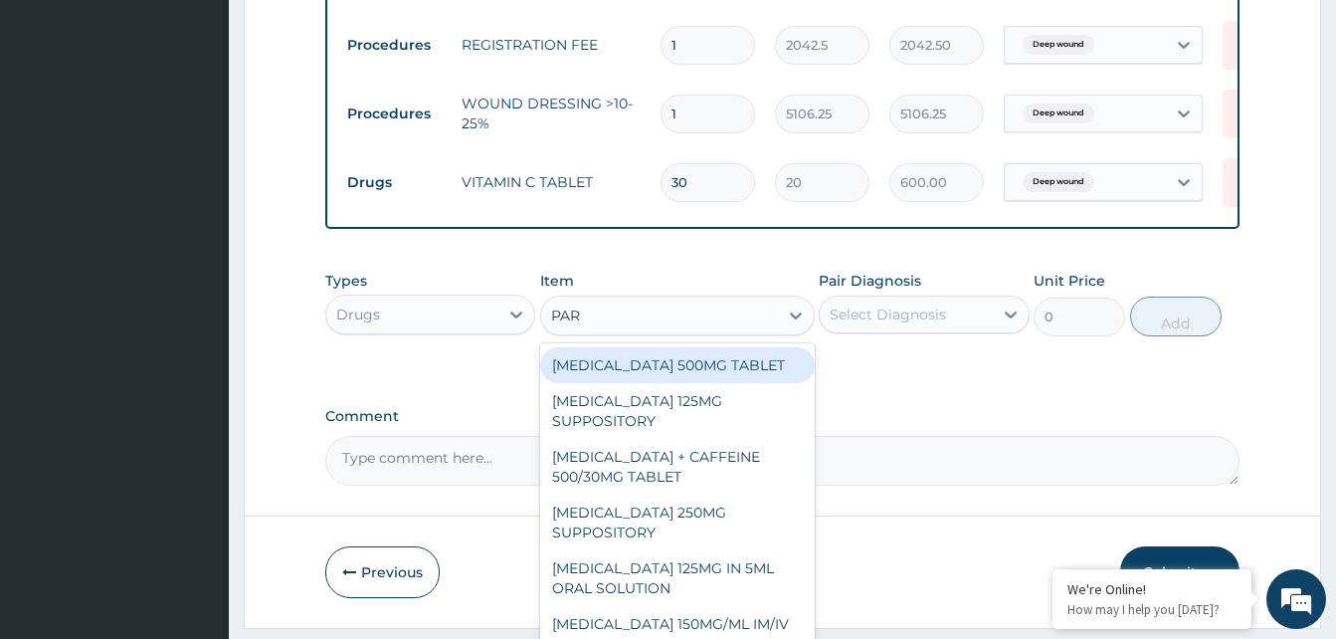
type input "PARA"
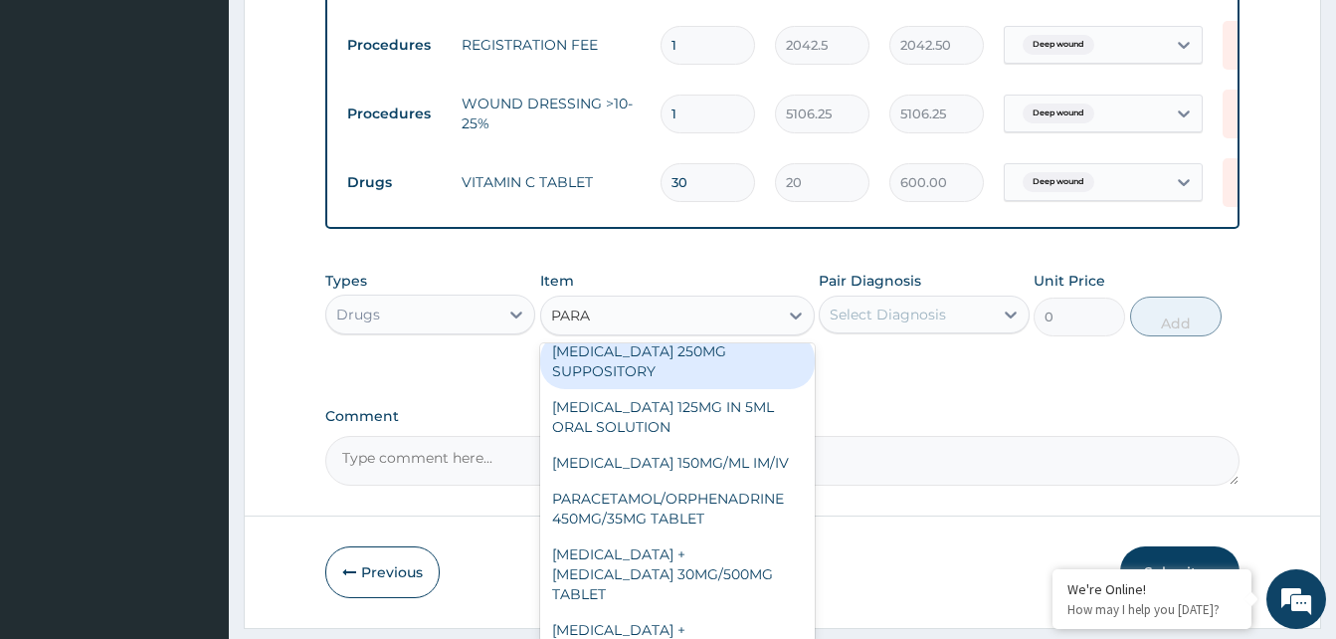
scroll to position [171, 0]
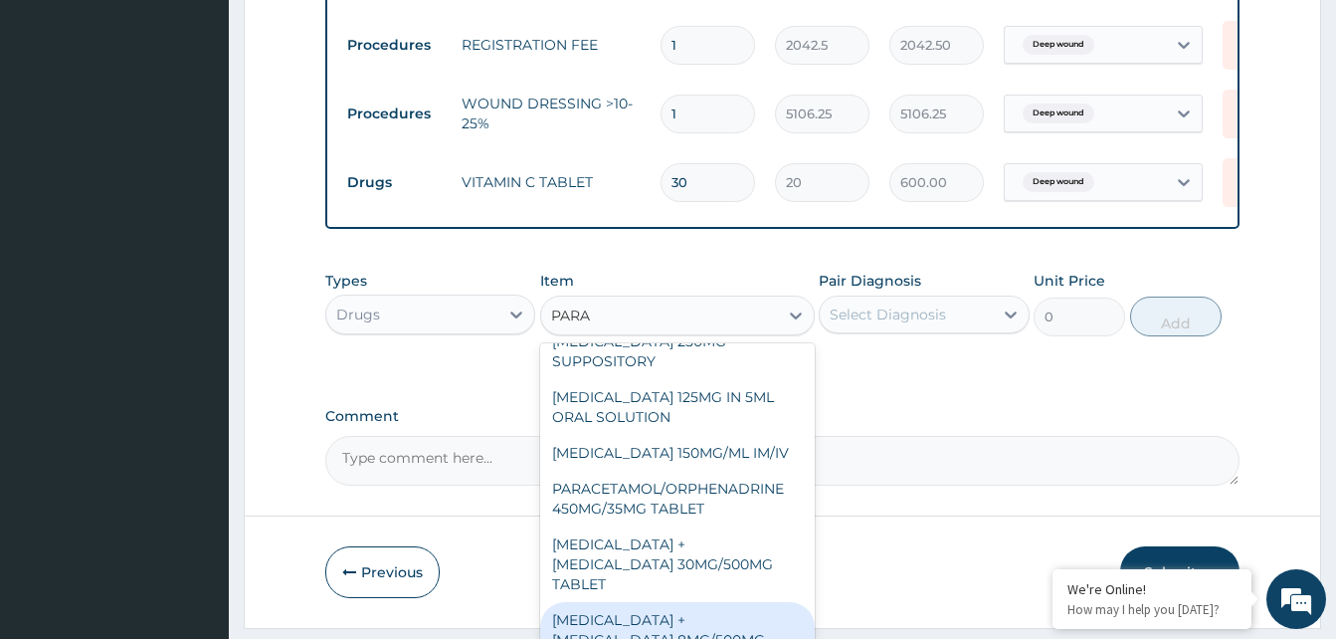
click at [675, 619] on div "PARACETAMOL + CODEINE 8MG/500MG TABLET" at bounding box center [677, 640] width 275 height 76
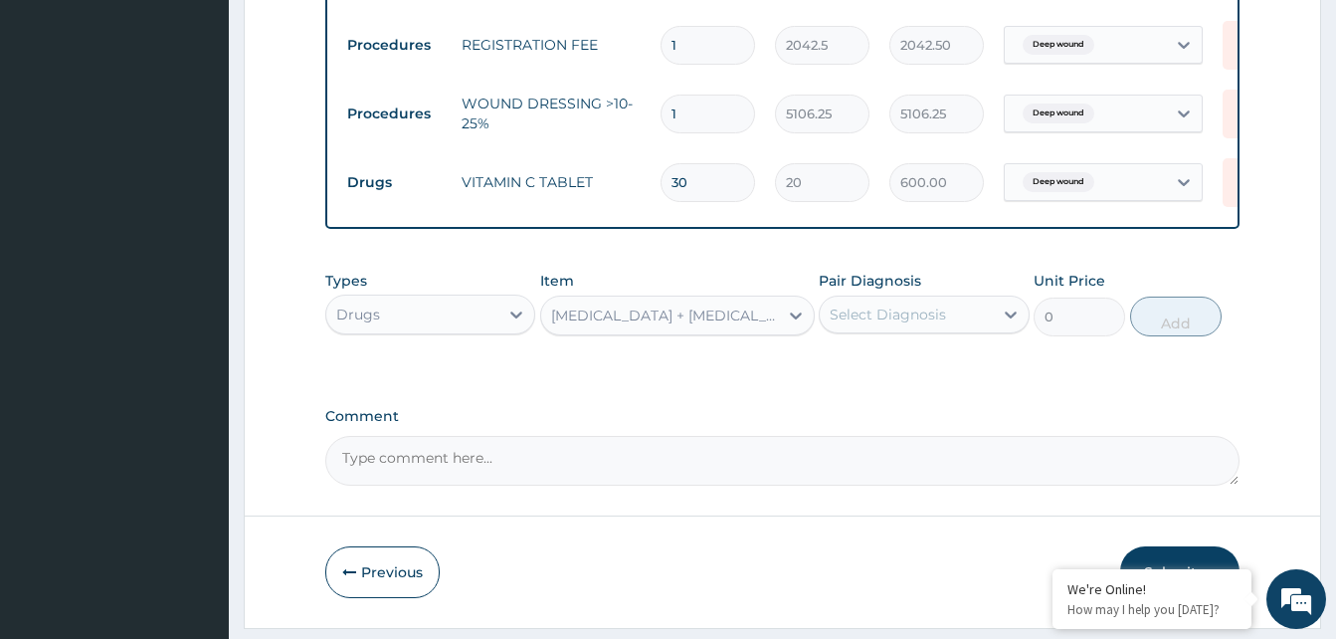
type input "343.2000122070312"
click at [872, 324] on div "Select Diagnosis" at bounding box center [888, 314] width 116 height 20
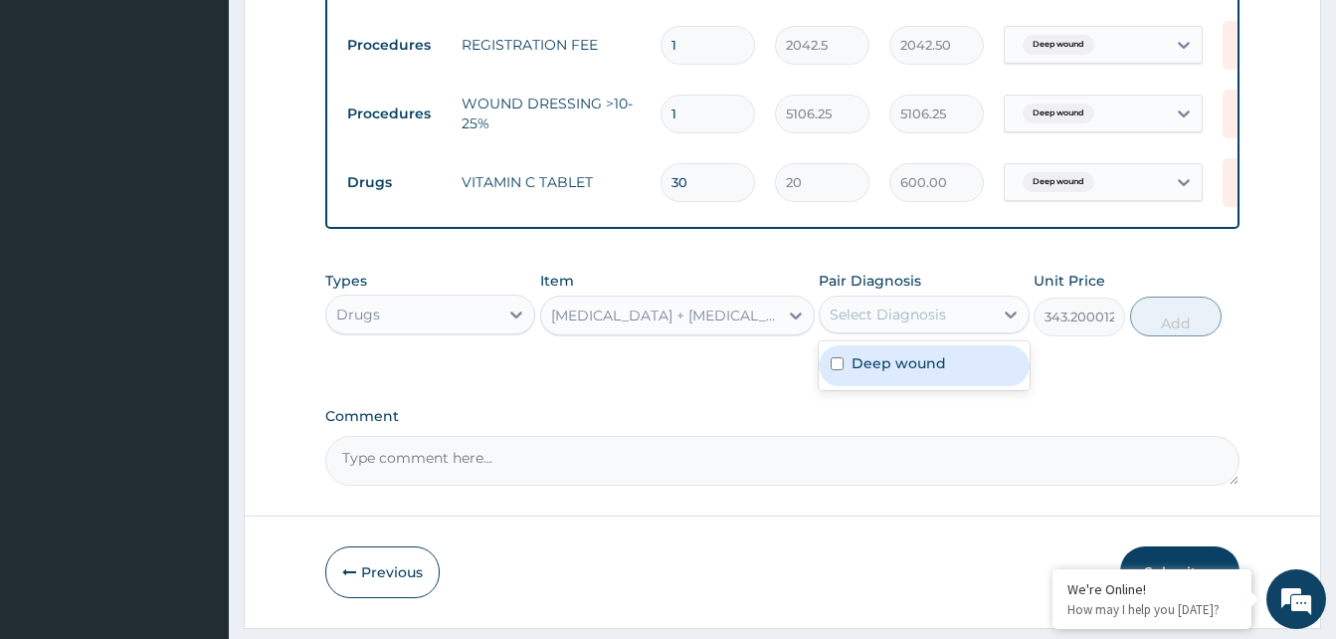
click at [870, 369] on label "Deep wound" at bounding box center [899, 363] width 95 height 20
checkbox input "true"
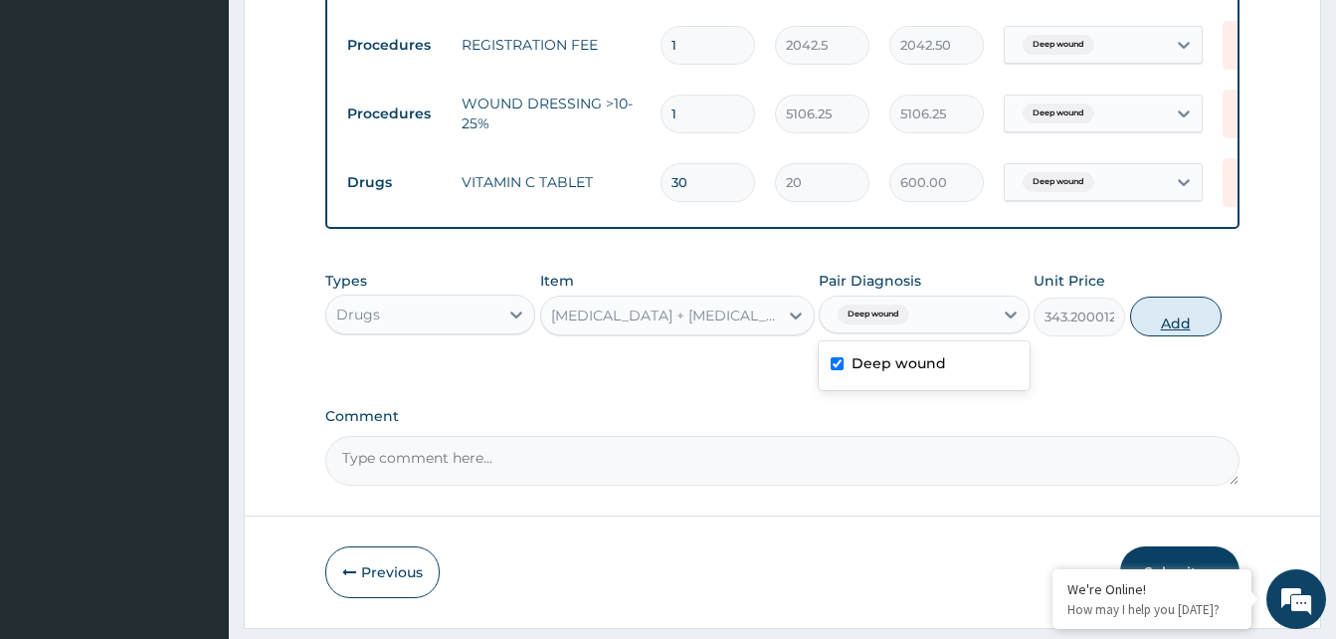
click at [1177, 334] on button "Add" at bounding box center [1176, 316] width 92 height 40
type input "0"
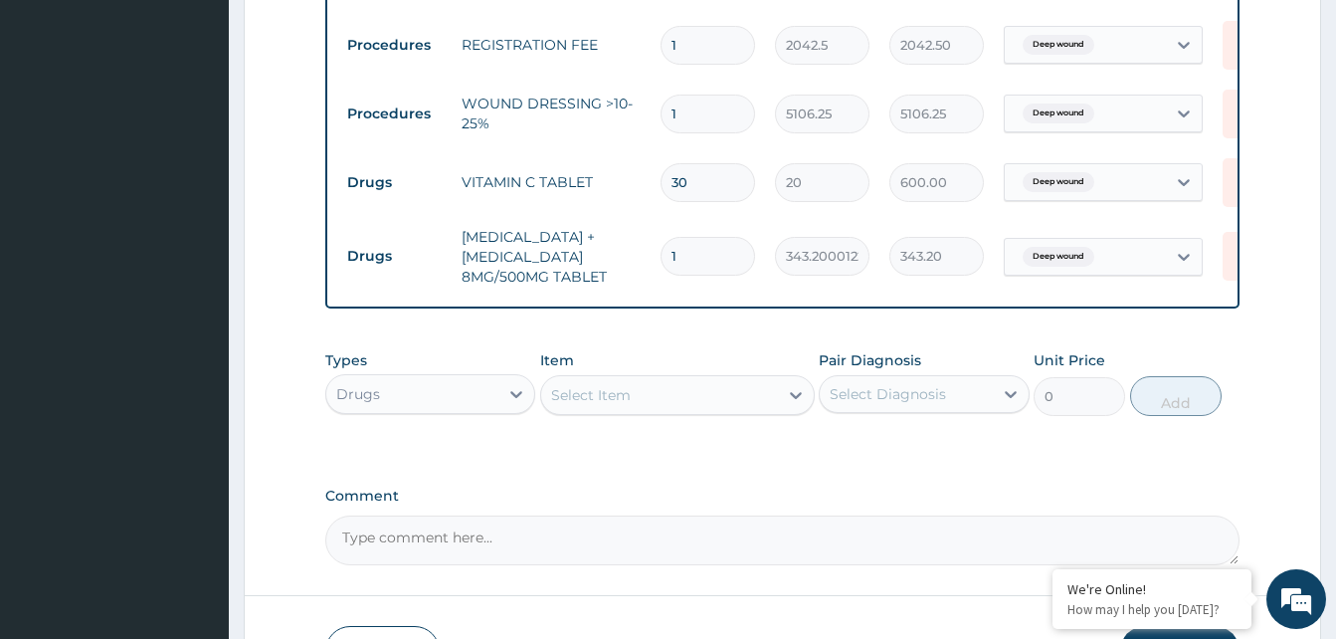
type input "0.00"
type input "2"
type input "686.40"
type input "20"
type input "6864.00"
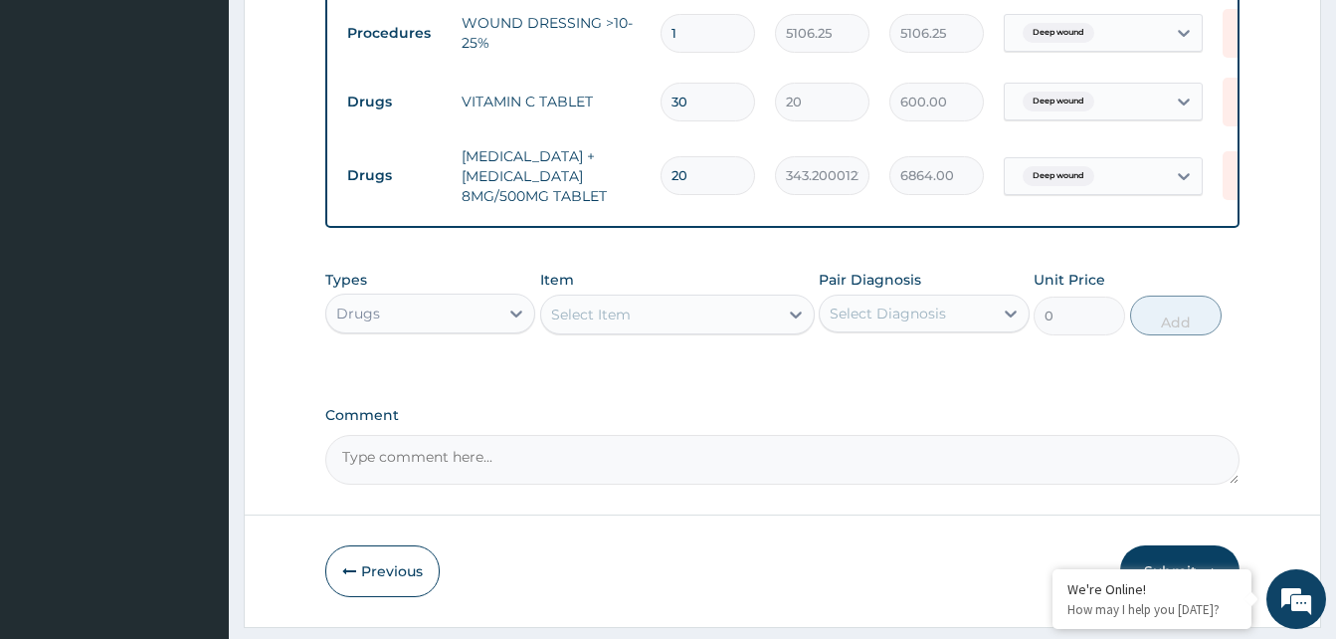
scroll to position [1033, 0]
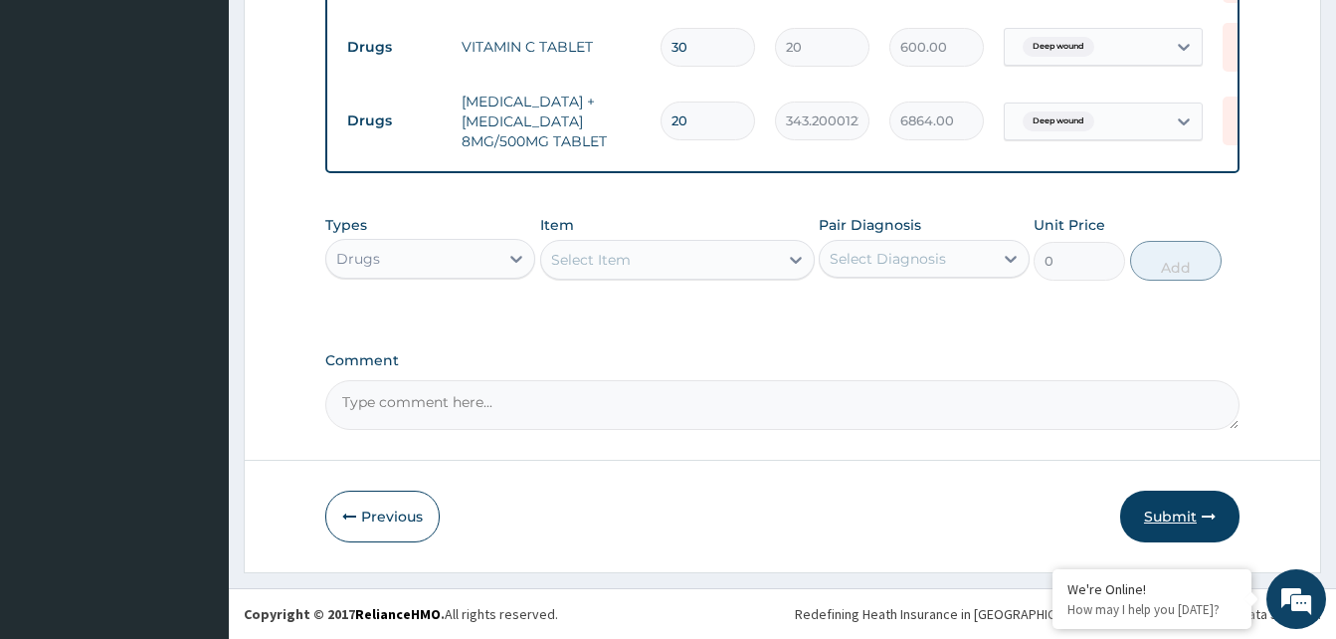
type input "20"
click at [1175, 522] on button "Submit" at bounding box center [1179, 516] width 119 height 52
